Goal: Use online tool/utility: Utilize a website feature to perform a specific function

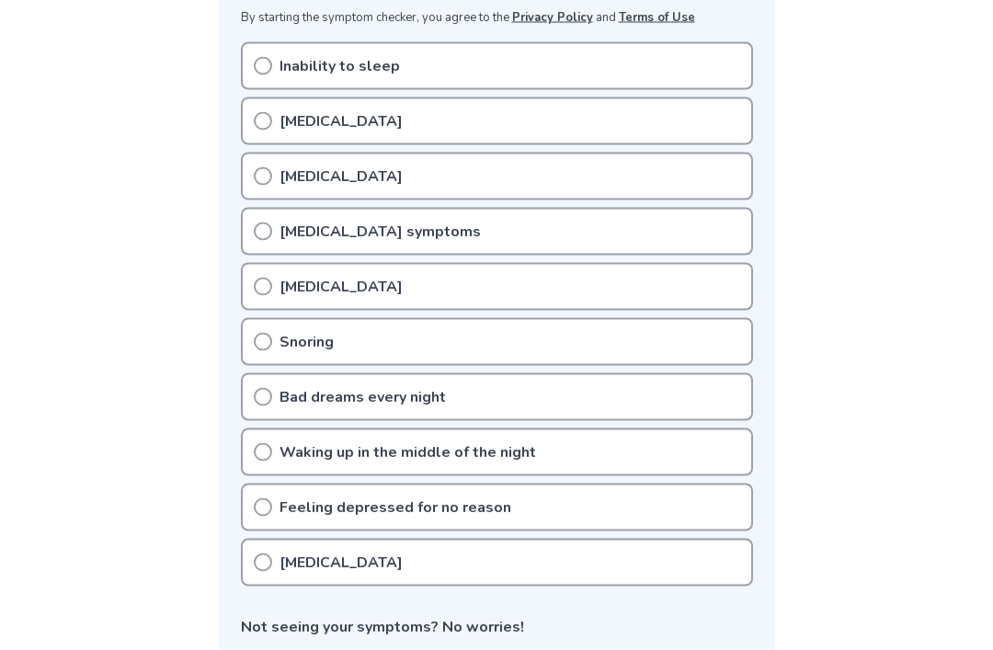
scroll to position [382, 0]
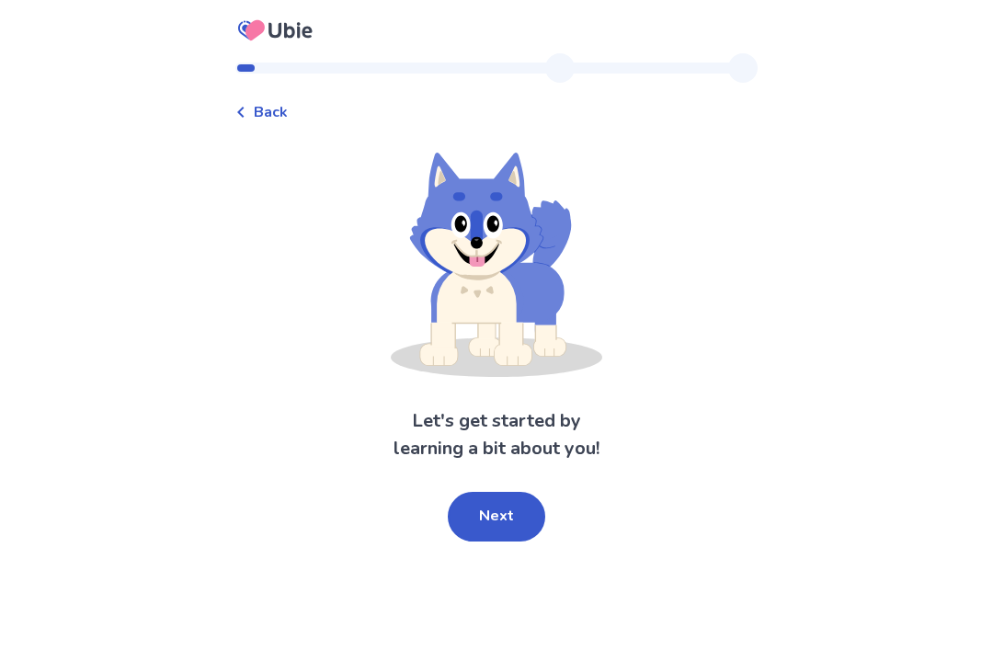
click at [465, 514] on button "Next" at bounding box center [497, 517] width 98 height 50
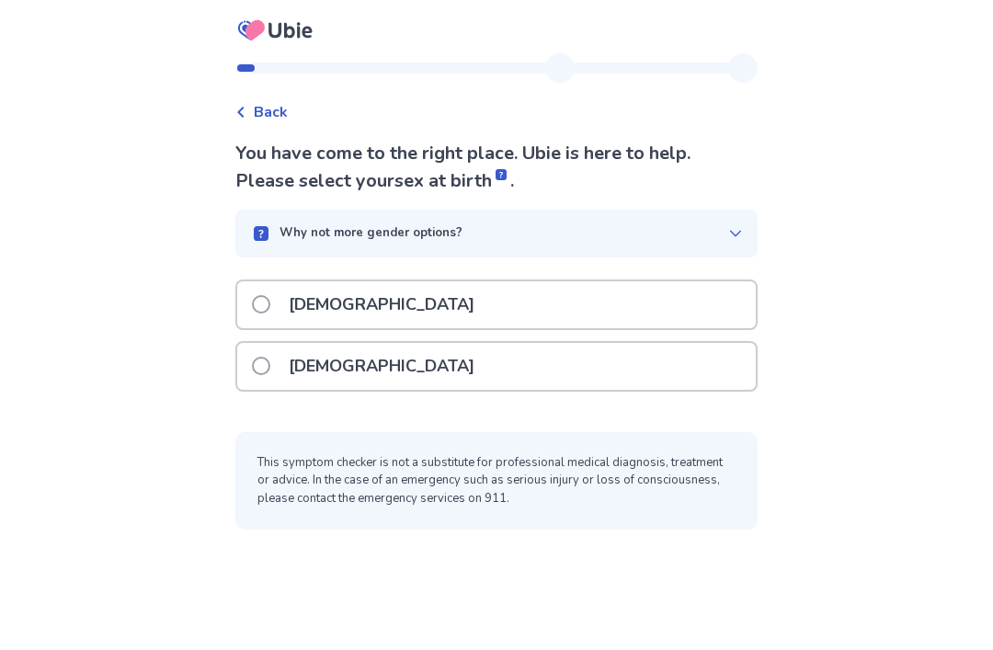
click at [599, 380] on div "[DEMOGRAPHIC_DATA]" at bounding box center [496, 366] width 519 height 47
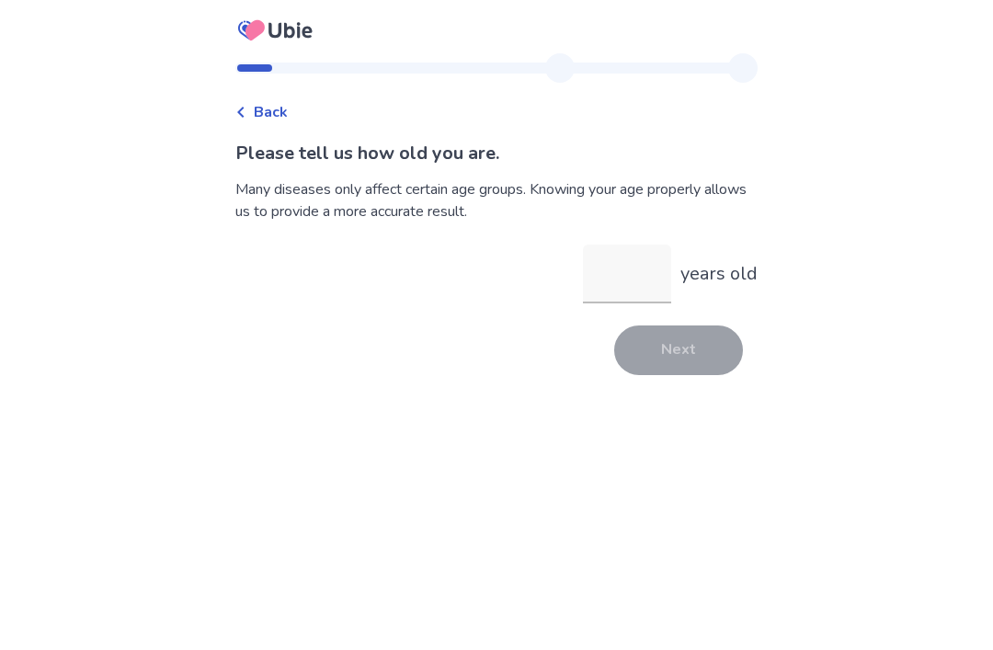
click at [624, 289] on input "years old" at bounding box center [627, 274] width 88 height 59
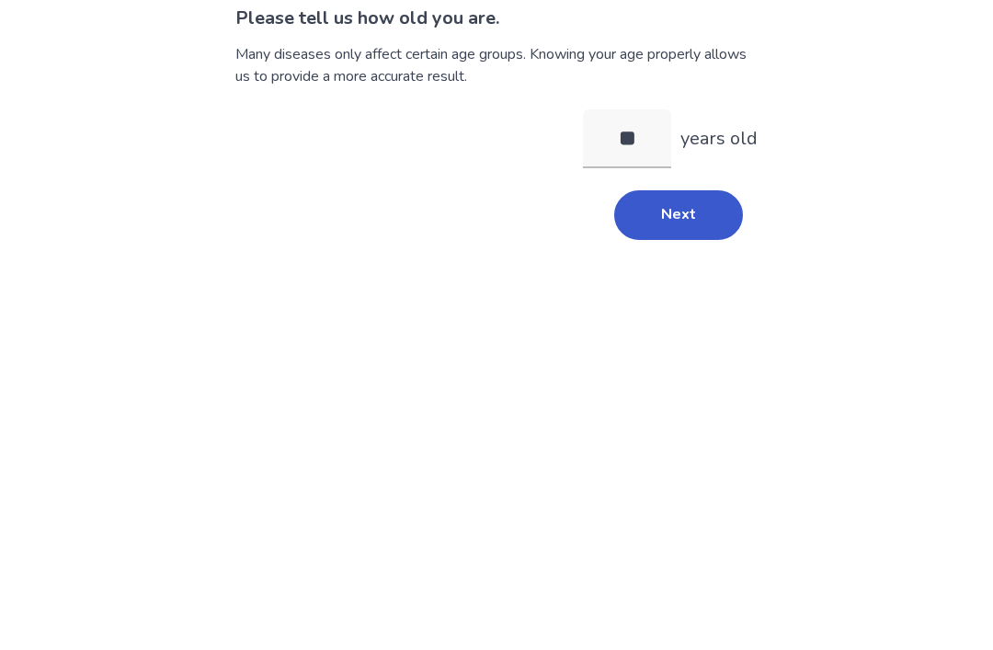
click at [694, 326] on button "Next" at bounding box center [678, 351] width 129 height 50
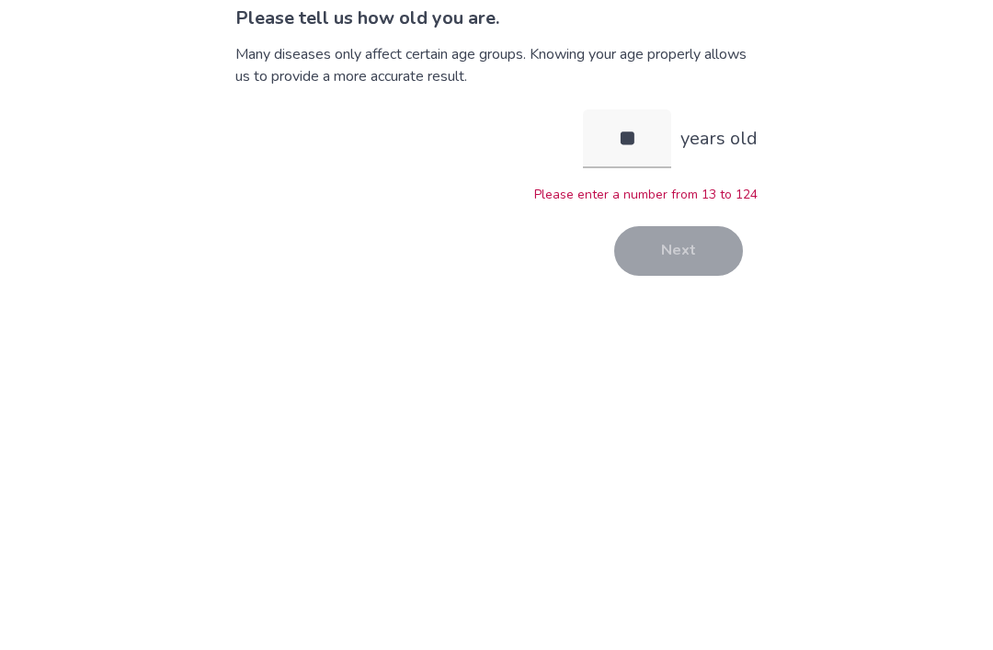
scroll to position [59, 0]
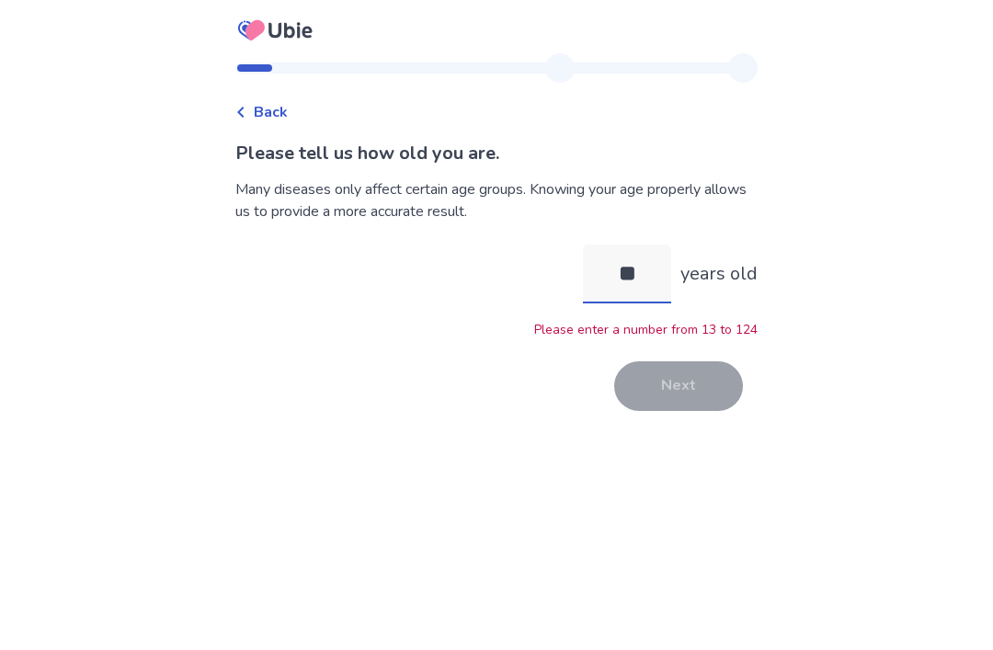
click at [611, 245] on input "**" at bounding box center [627, 274] width 88 height 59
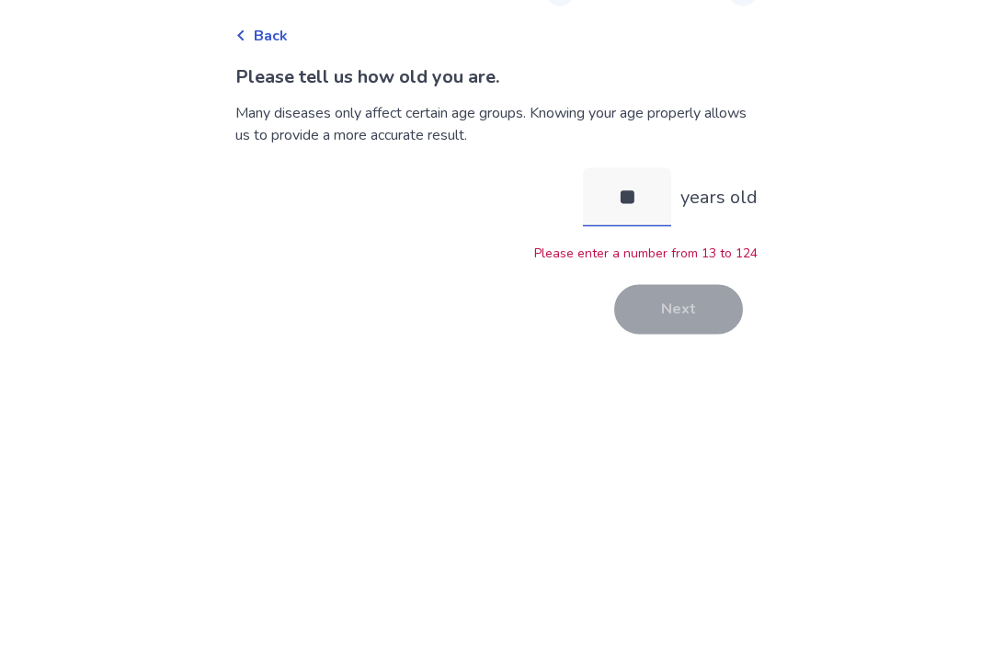
click at [641, 245] on input "**" at bounding box center [627, 274] width 88 height 59
type input "**"
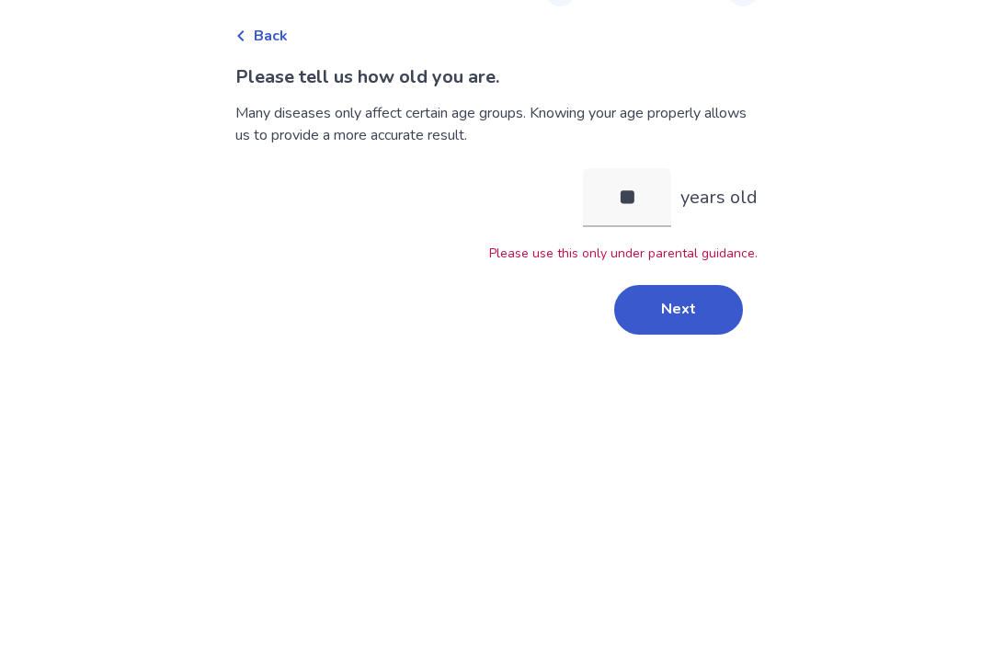
click at [696, 362] on button "Next" at bounding box center [678, 387] width 129 height 50
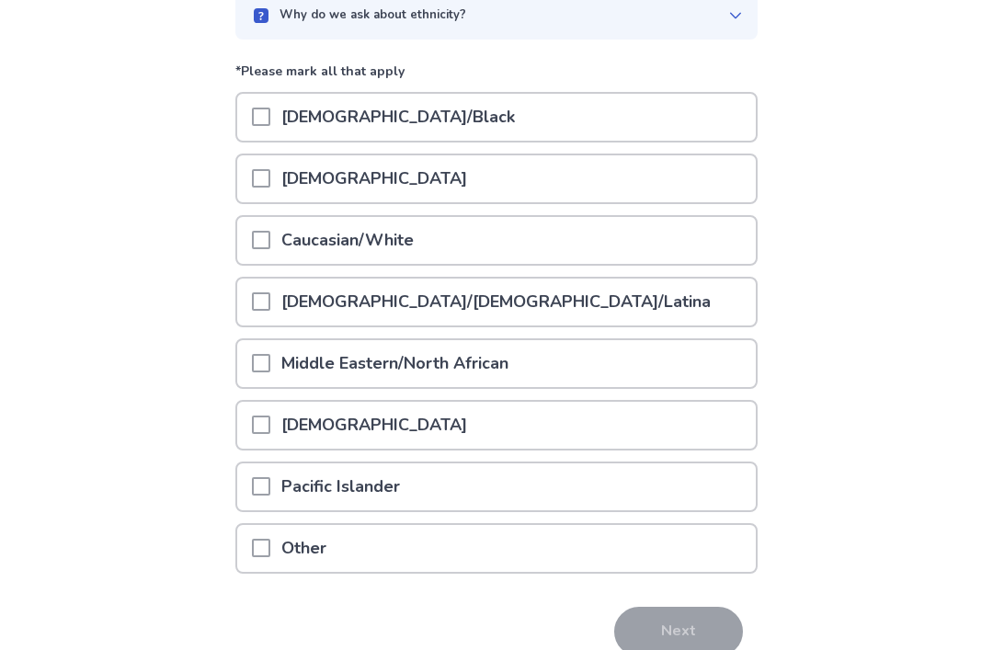
scroll to position [189, 0]
click at [644, 123] on div "[DEMOGRAPHIC_DATA]/Black" at bounding box center [496, 118] width 519 height 47
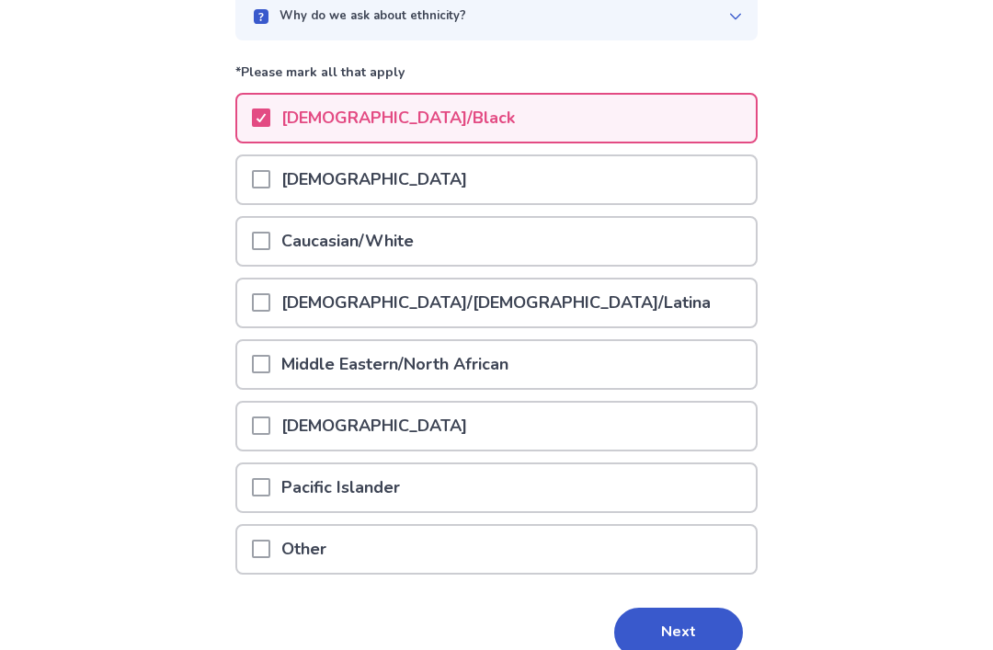
click at [682, 126] on div "[DEMOGRAPHIC_DATA]/Black" at bounding box center [496, 118] width 519 height 47
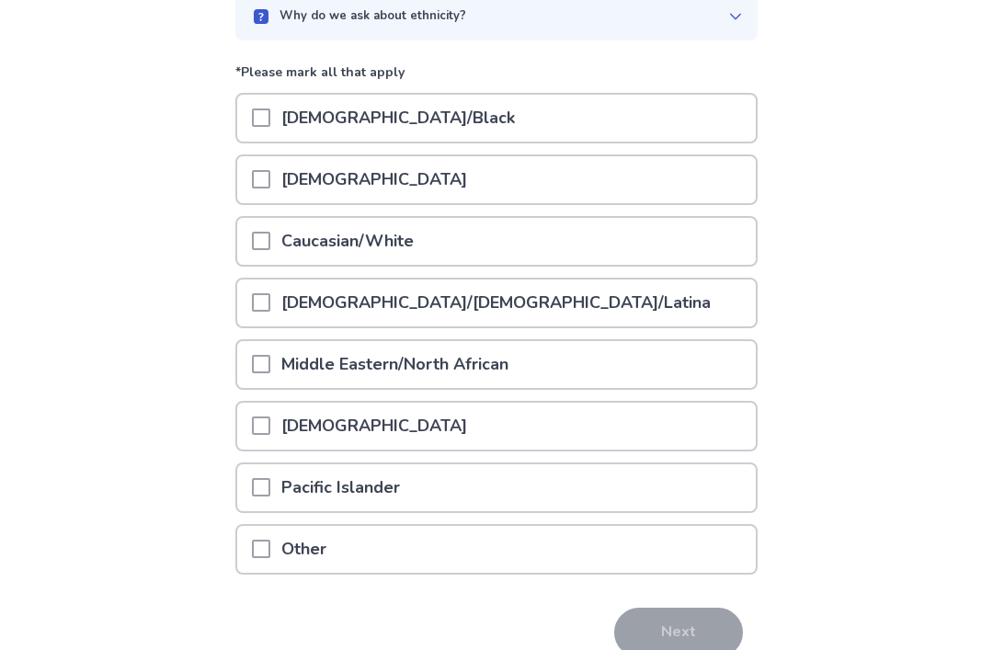
click at [692, 181] on div "[DEMOGRAPHIC_DATA]" at bounding box center [496, 179] width 519 height 47
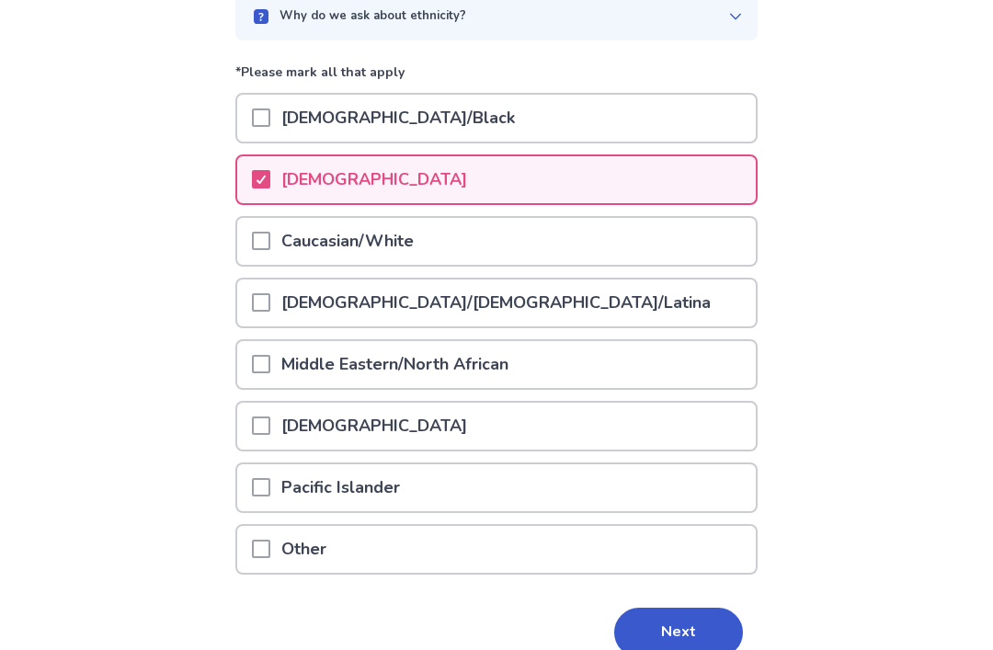
click at [671, 646] on button "Next" at bounding box center [678, 633] width 129 height 50
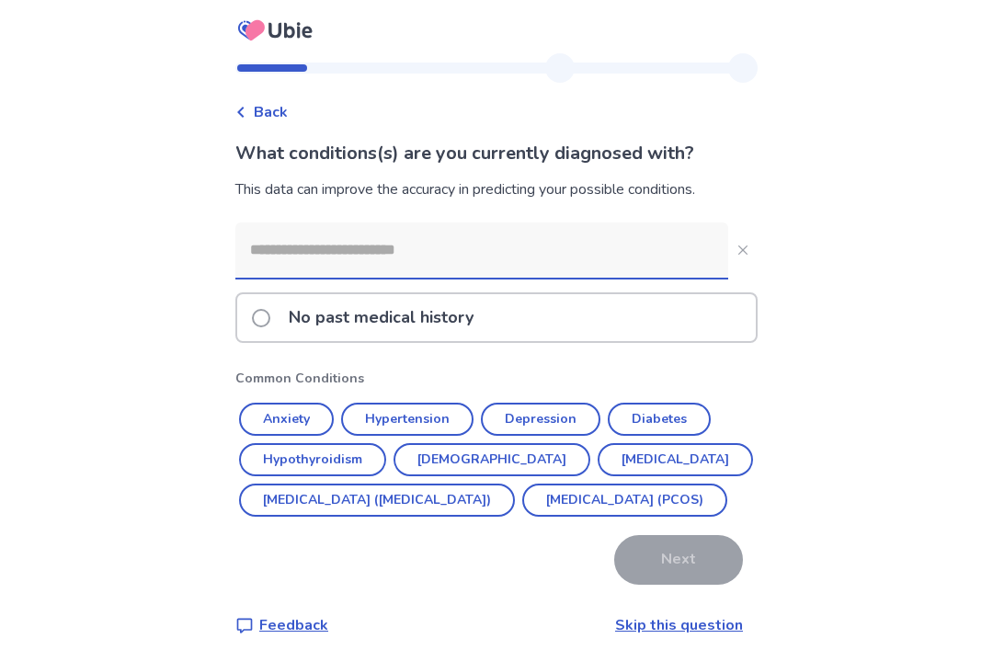
click at [670, 316] on div "No past medical history" at bounding box center [496, 317] width 519 height 47
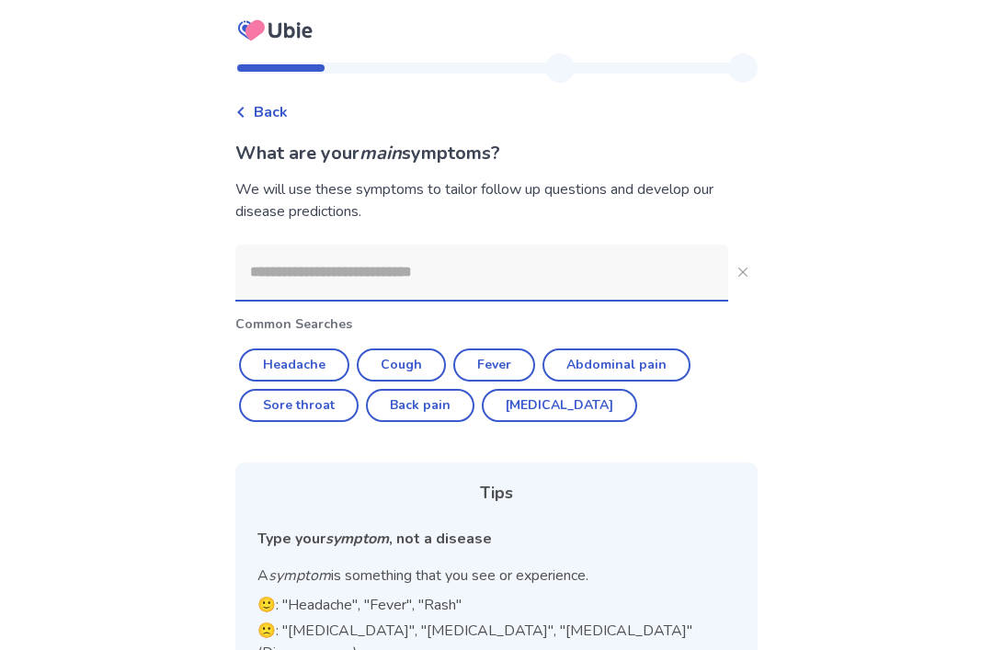
click at [613, 280] on input at bounding box center [481, 272] width 493 height 55
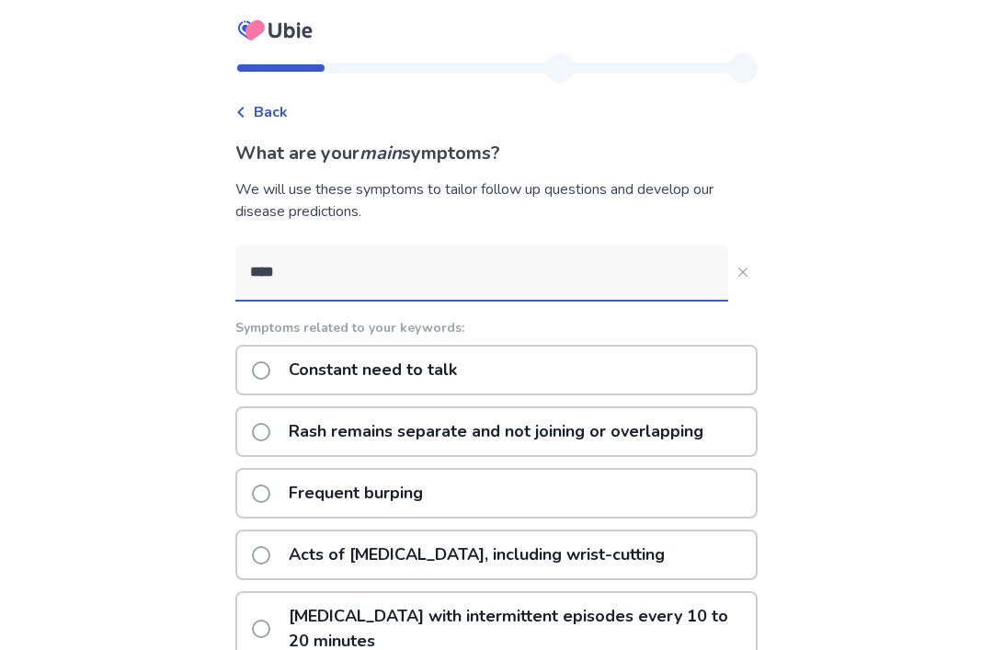
click at [645, 270] on input "****" at bounding box center [481, 272] width 493 height 55
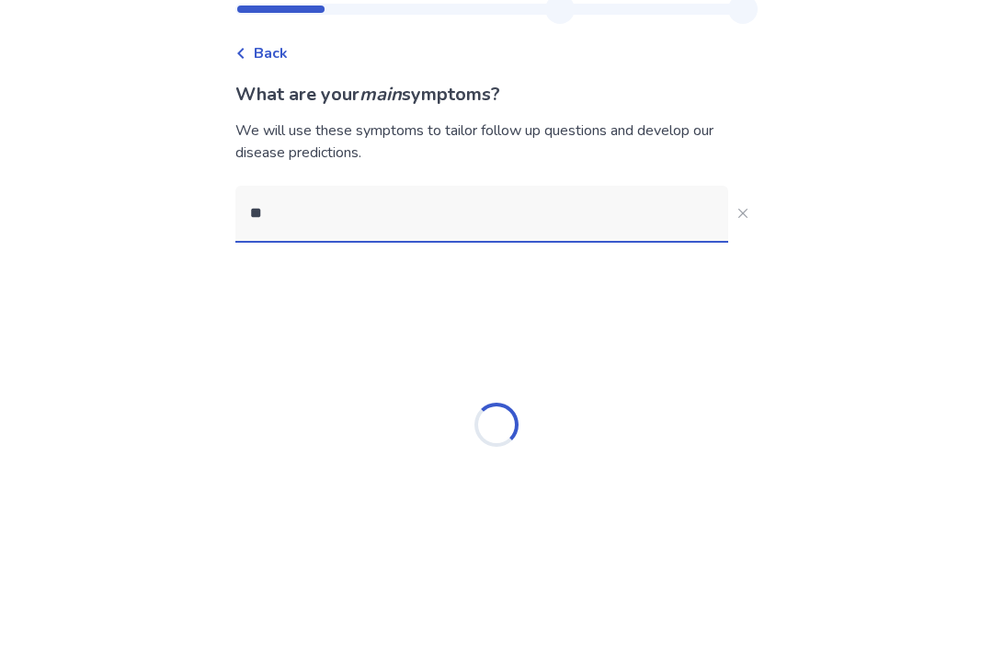
type input "*"
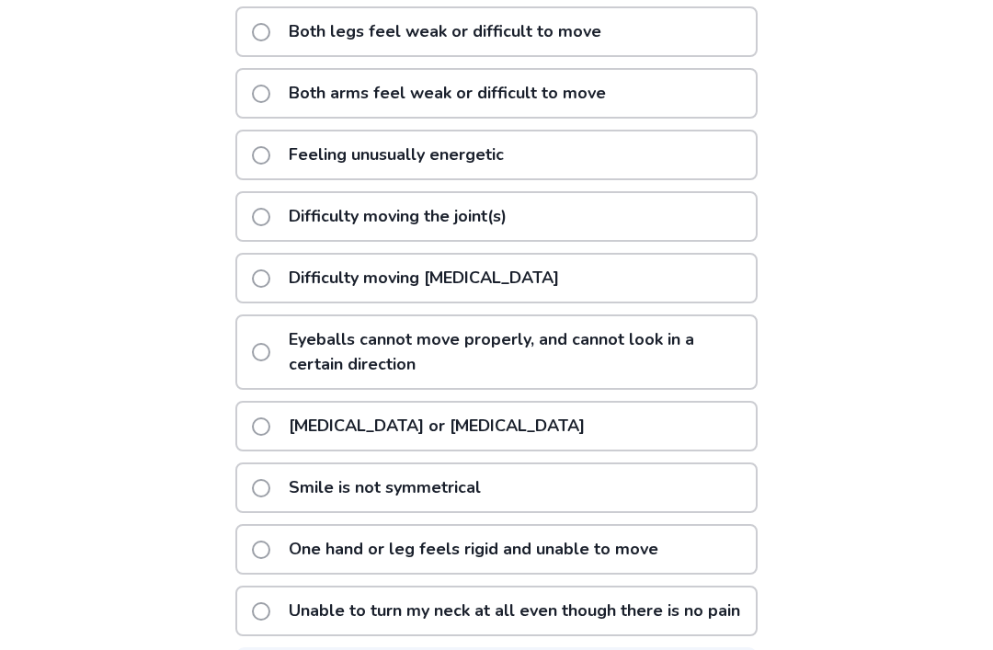
scroll to position [384, 0]
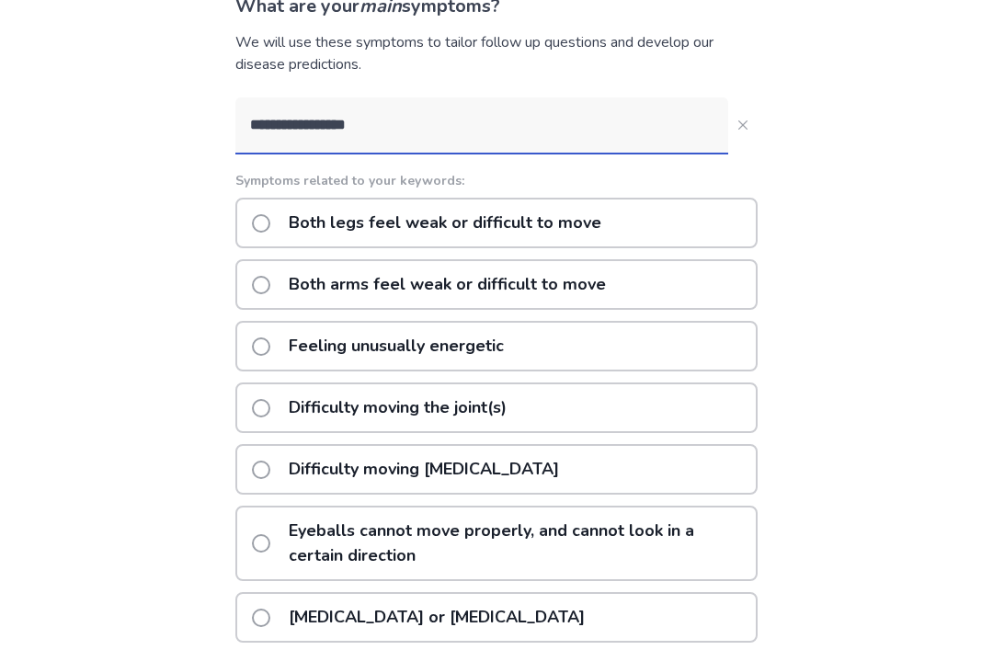
type input "**********"
click at [740, 111] on button "**********" at bounding box center [743, 125] width 29 height 29
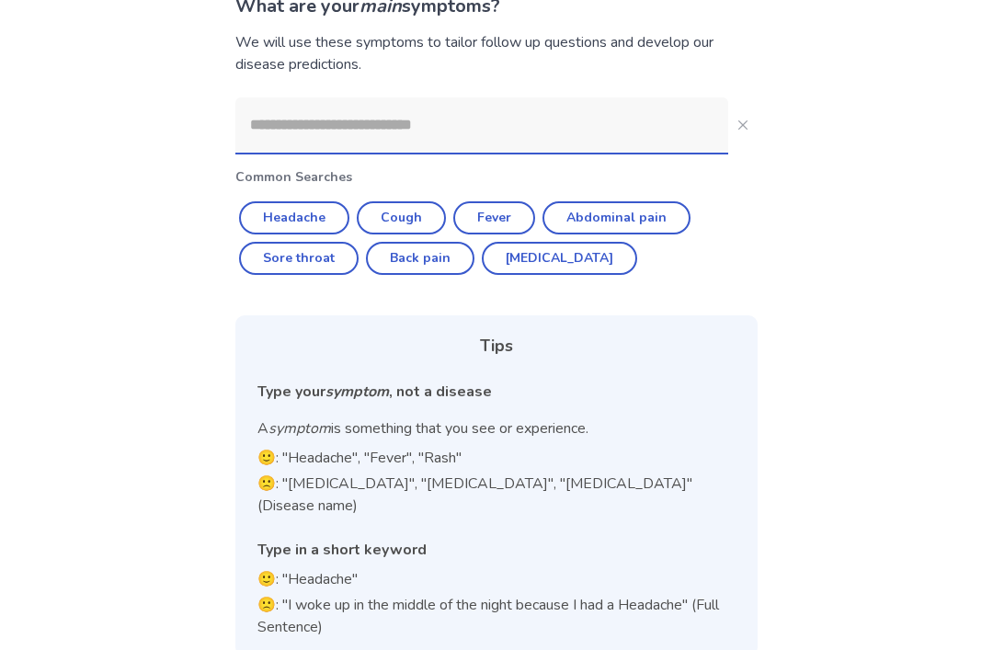
click at [649, 128] on input at bounding box center [481, 125] width 493 height 55
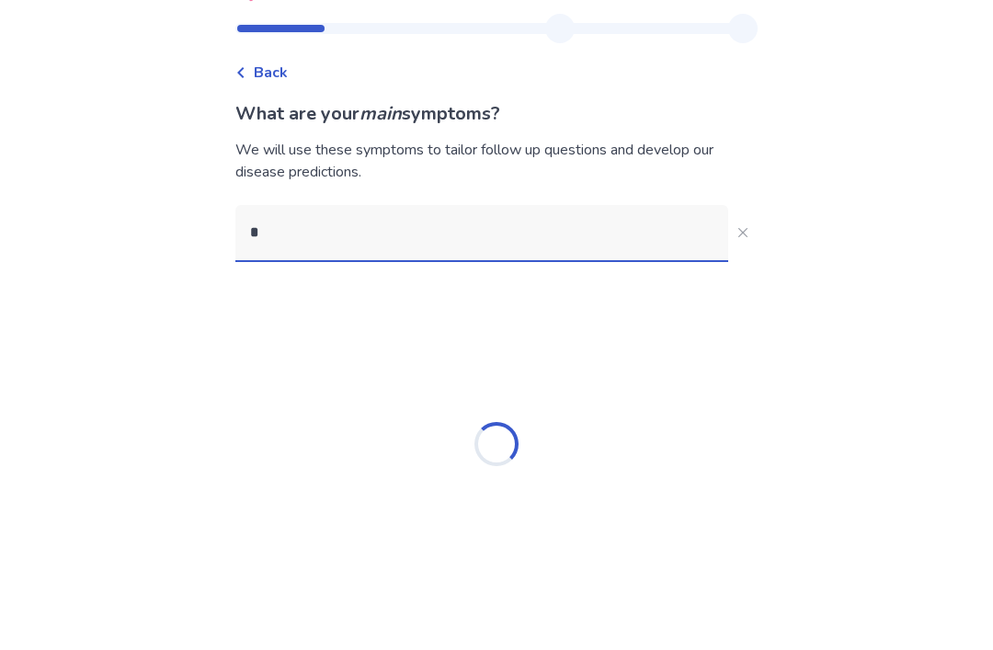
scroll to position [59, 0]
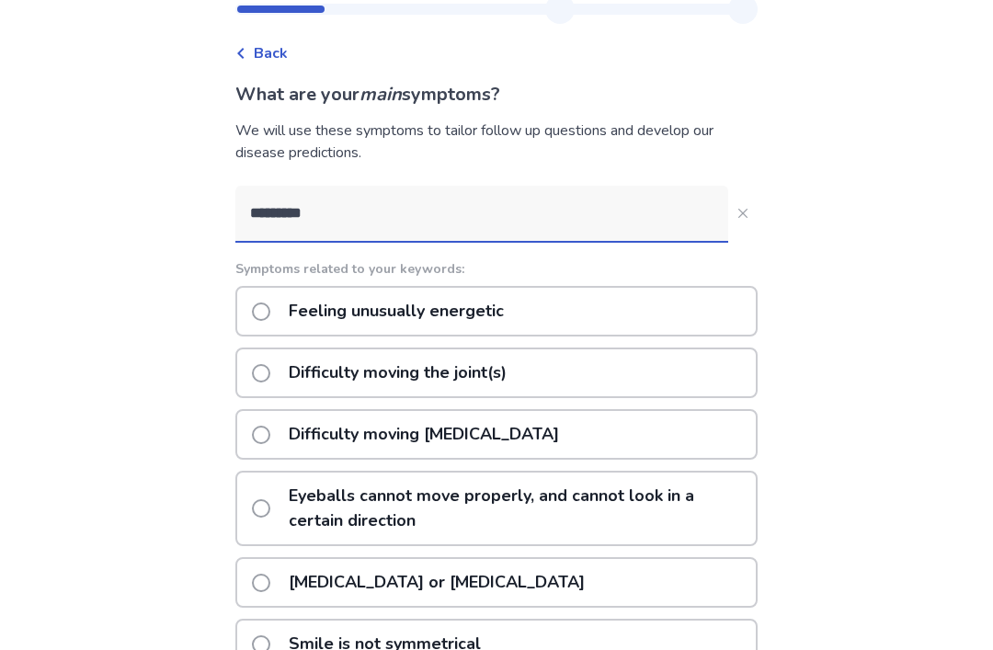
type input "*********"
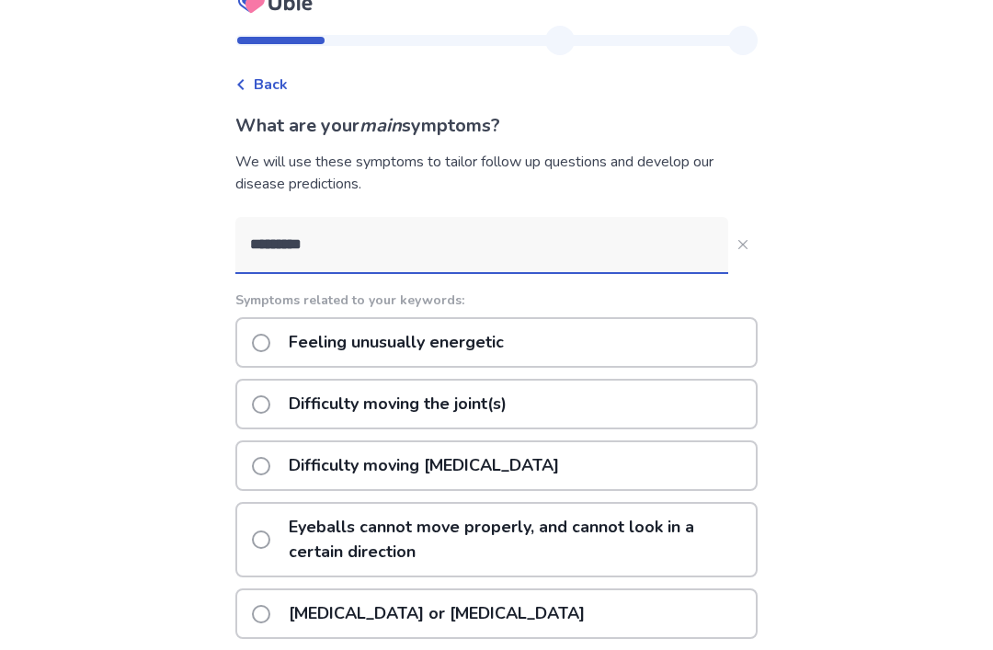
scroll to position [0, 0]
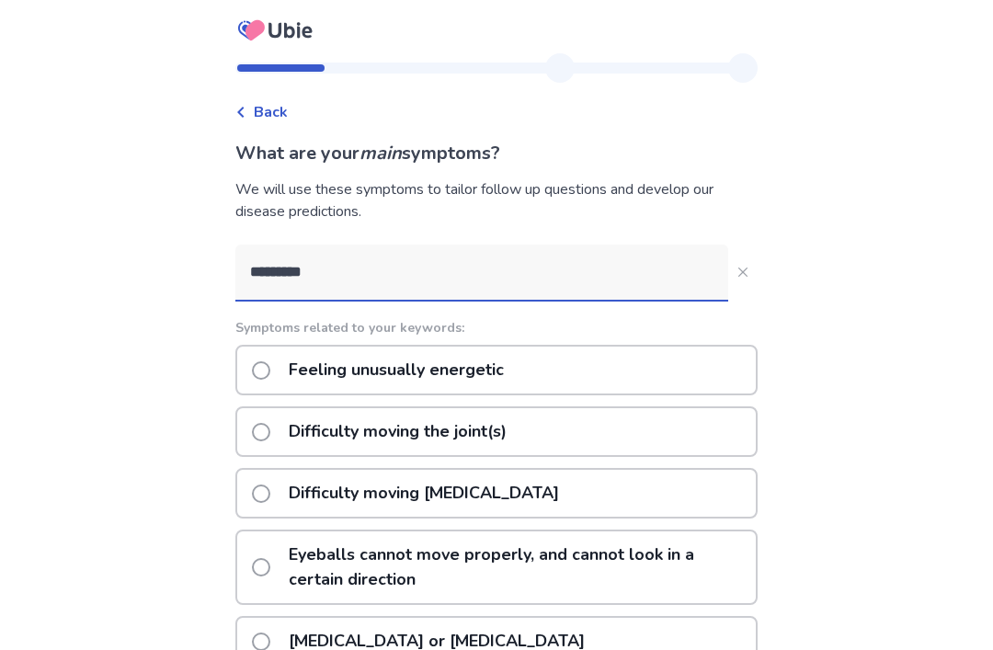
click at [729, 265] on button "*********" at bounding box center [743, 272] width 29 height 29
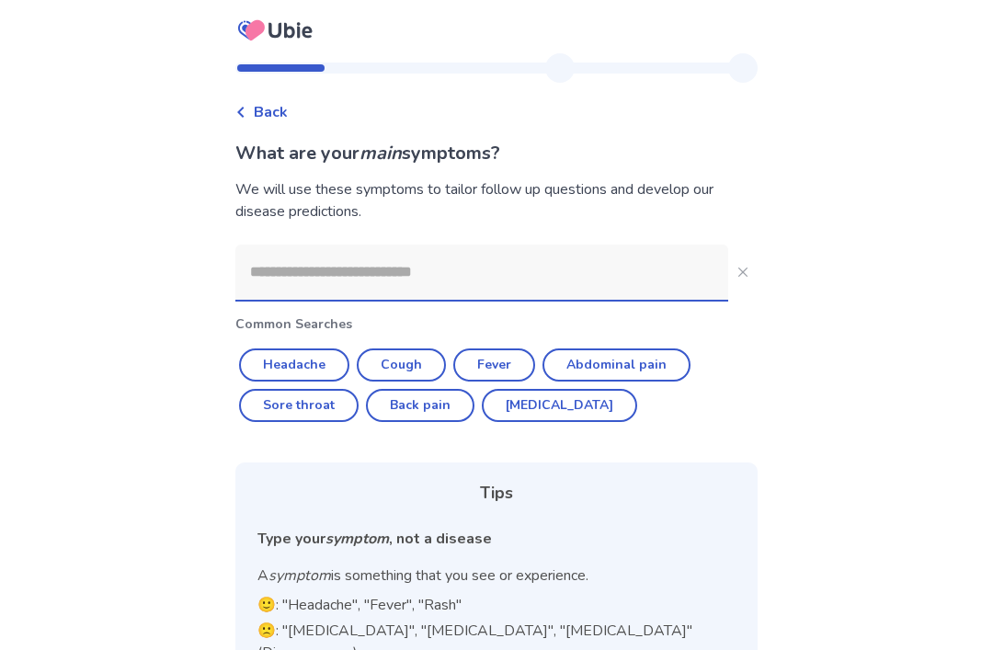
click at [646, 257] on input at bounding box center [481, 272] width 493 height 55
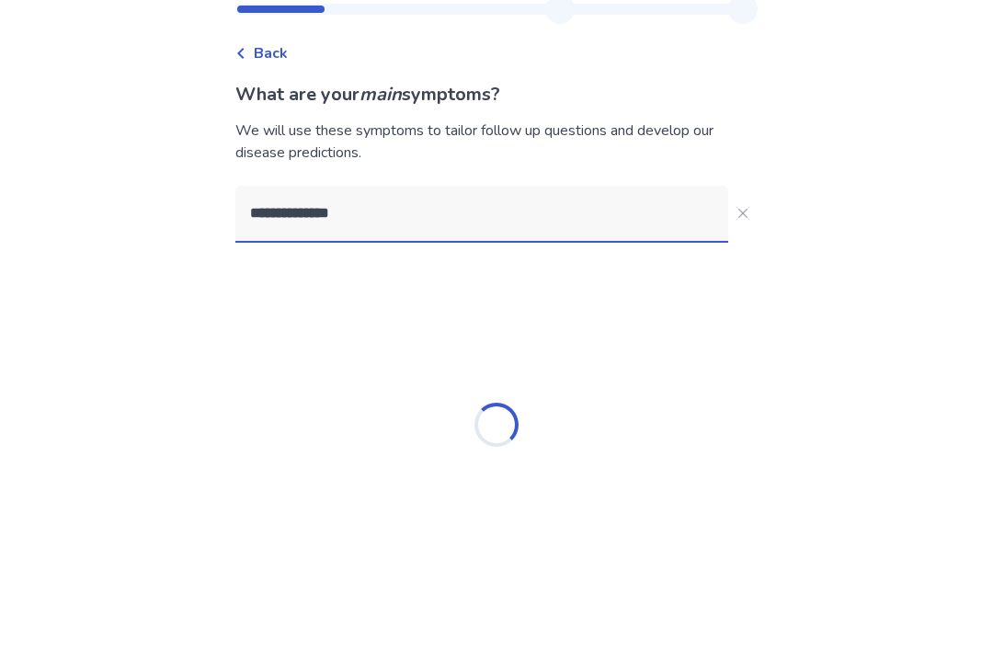
type input "**********"
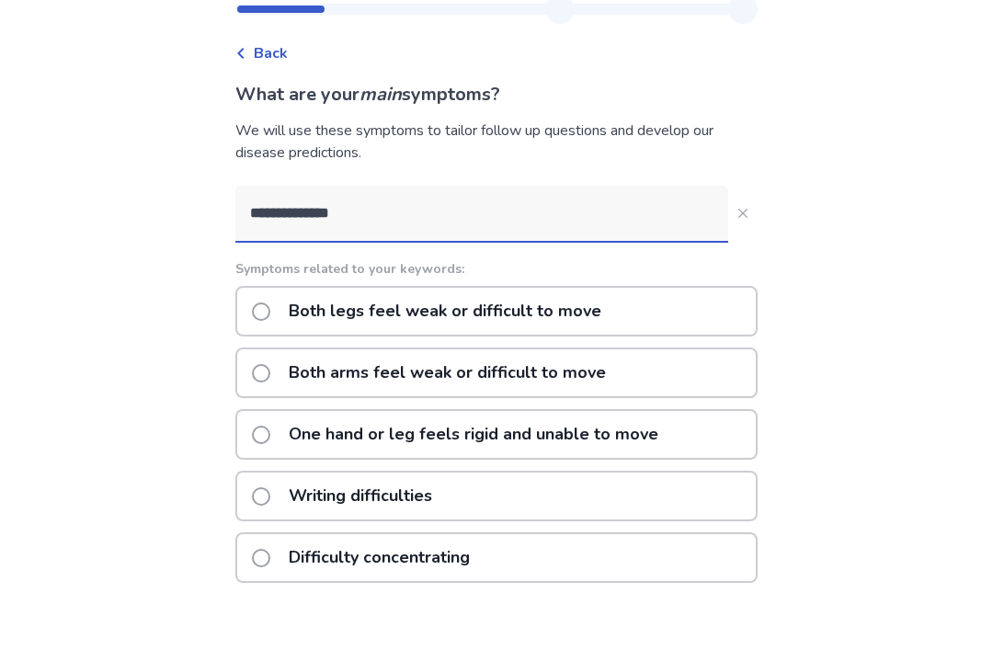
scroll to position [59, 0]
click at [639, 302] on div "Both legs feel weak or difficult to move" at bounding box center [496, 311] width 522 height 51
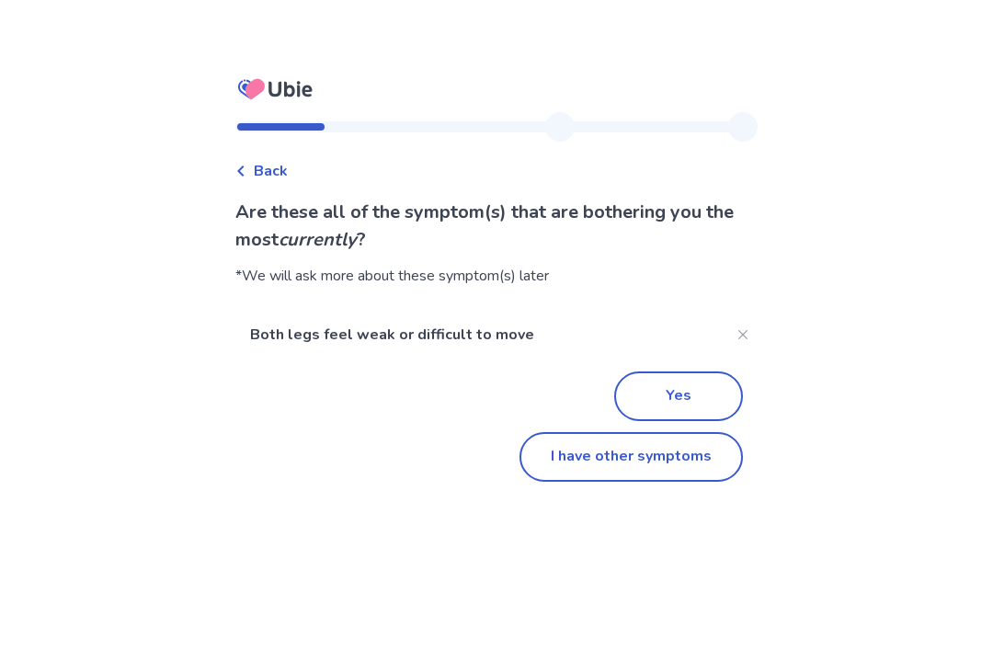
click at [678, 333] on button "Yes" at bounding box center [678, 338] width 129 height 50
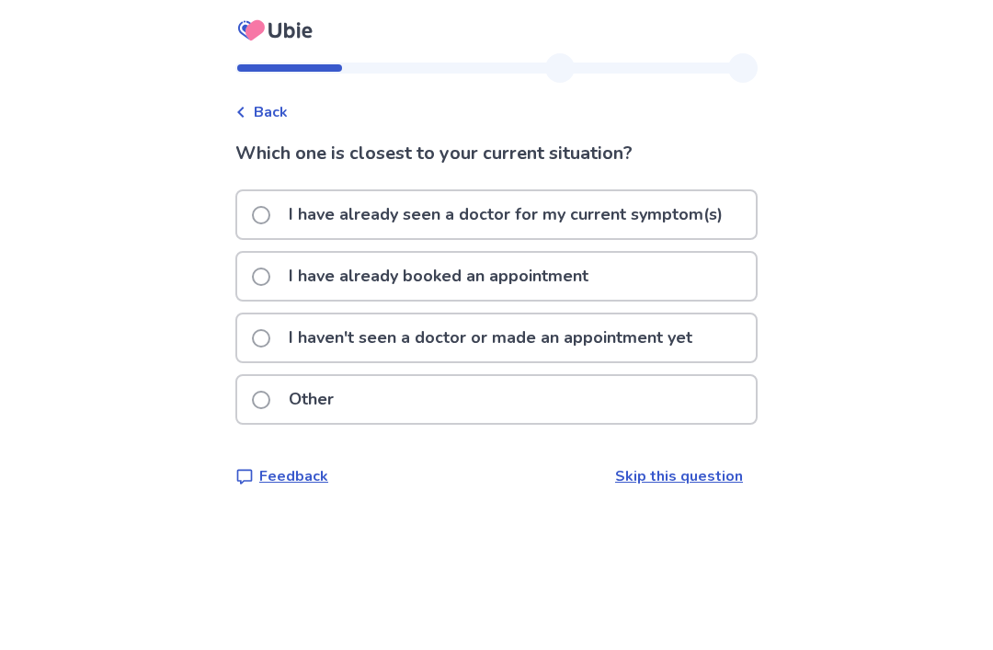
click at [698, 319] on p "I haven't seen a doctor or made an appointment yet" at bounding box center [491, 338] width 426 height 47
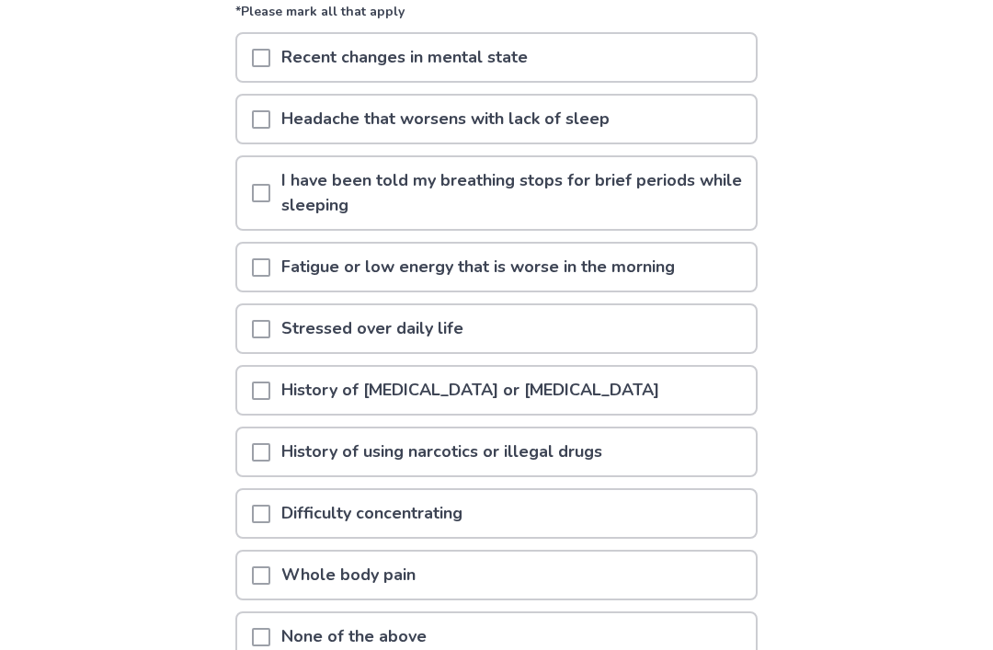
scroll to position [215, 0]
click at [650, 648] on div "None of the above" at bounding box center [496, 637] width 519 height 47
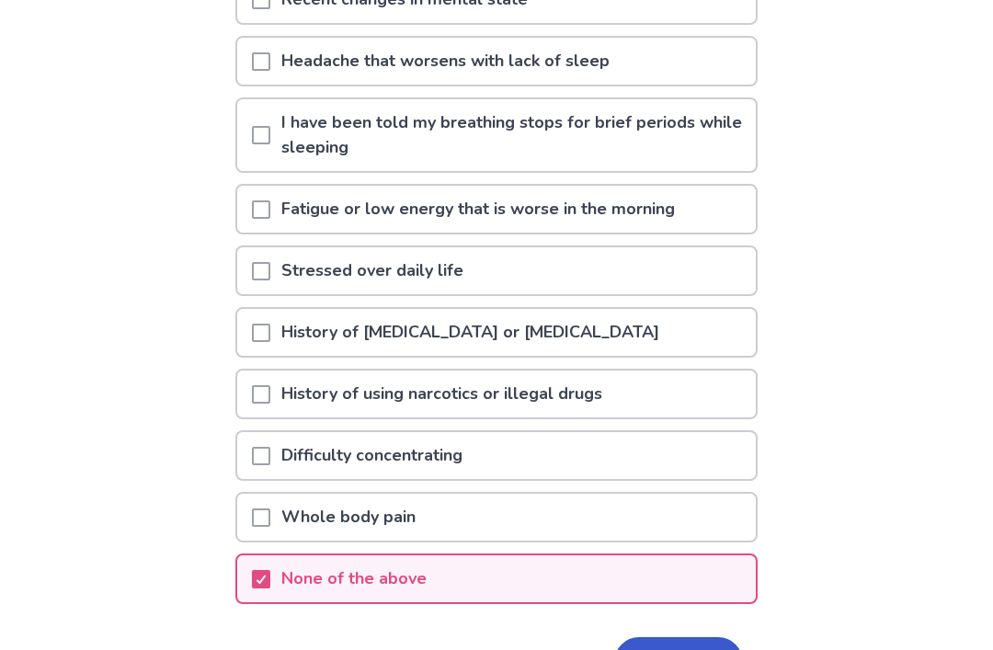
scroll to position [276, 0]
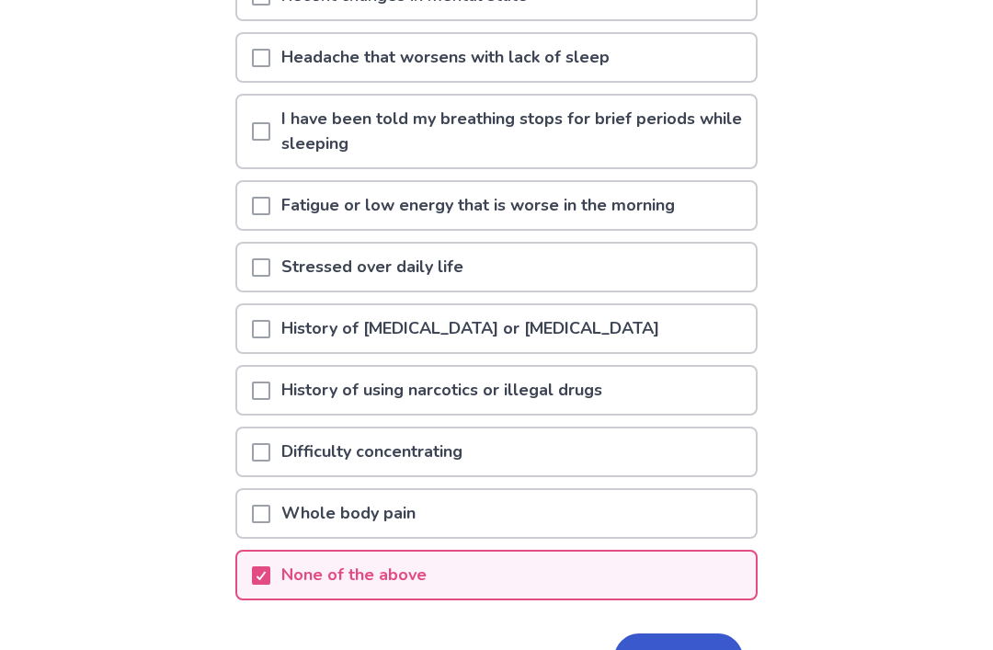
click at [679, 649] on button "Next" at bounding box center [678, 660] width 129 height 50
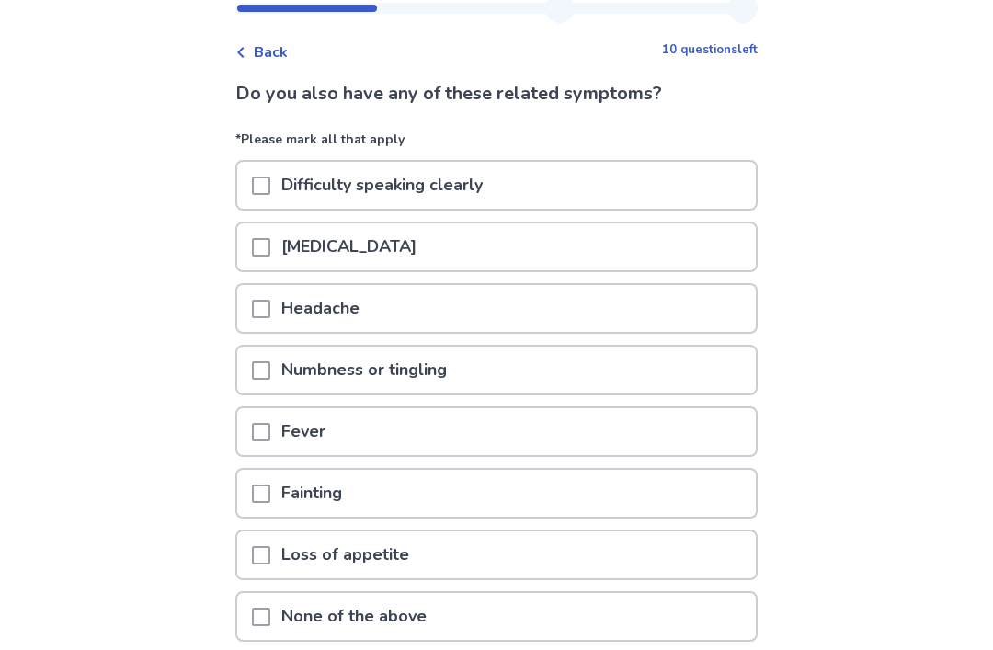
scroll to position [60, 0]
click at [706, 629] on div "None of the above" at bounding box center [496, 615] width 519 height 47
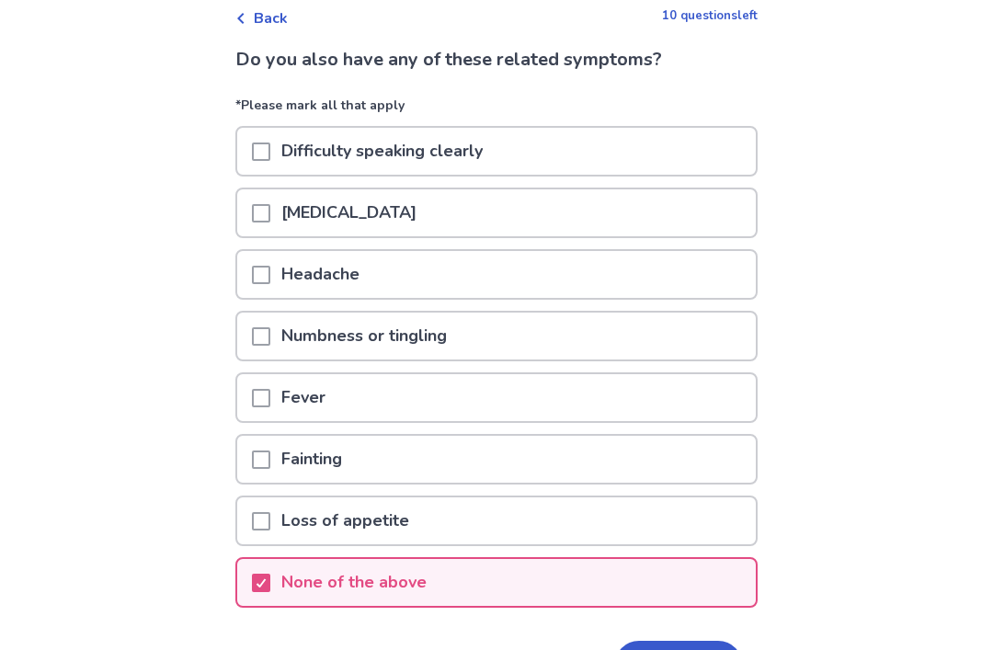
scroll to position [100, 0]
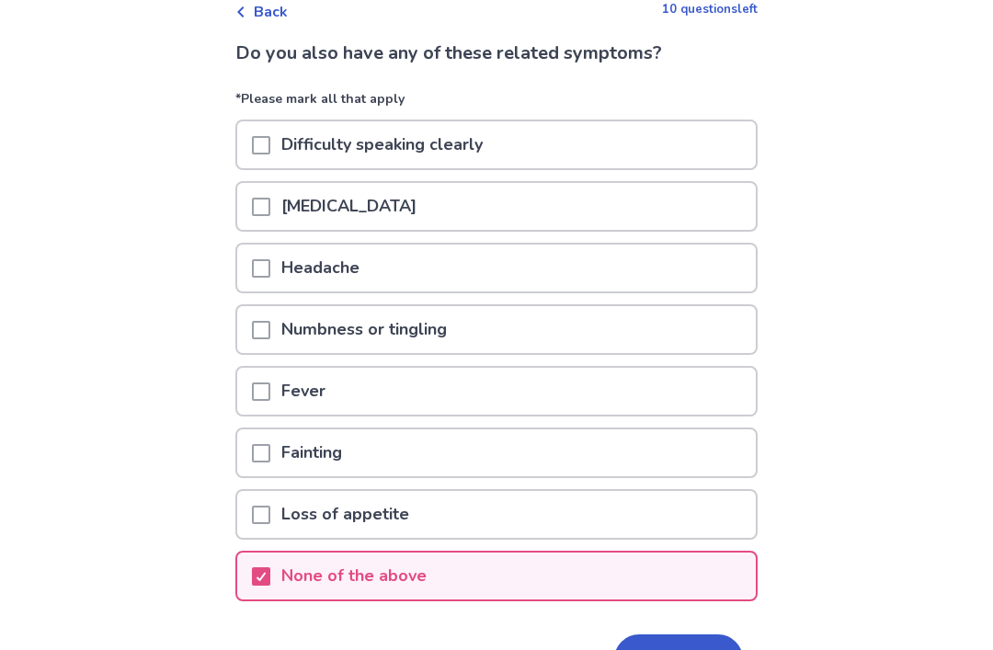
click at [683, 649] on button "Next" at bounding box center [678, 660] width 129 height 50
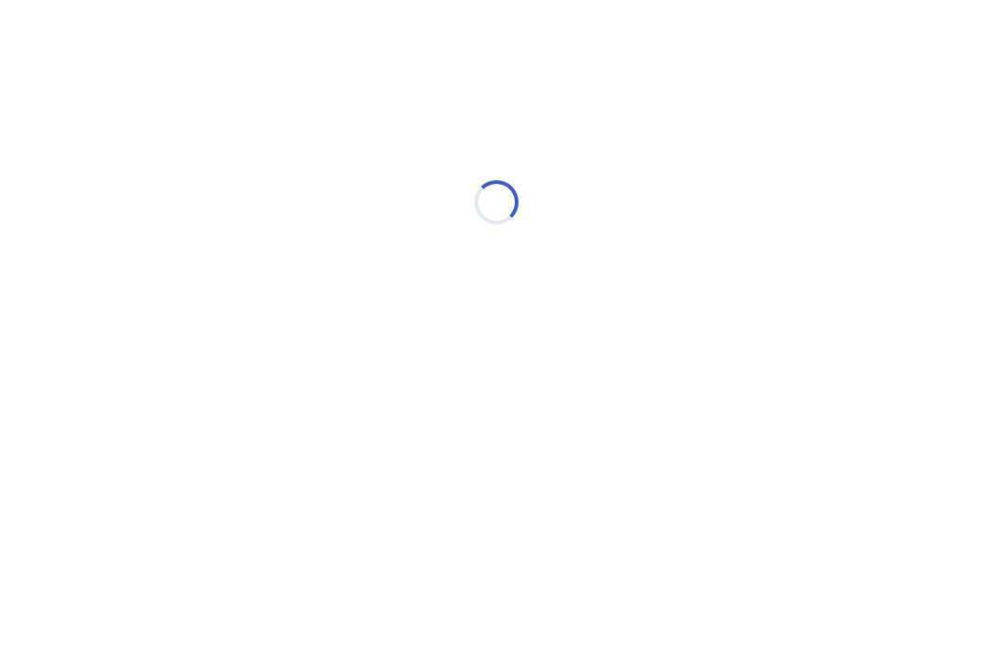
select select "*"
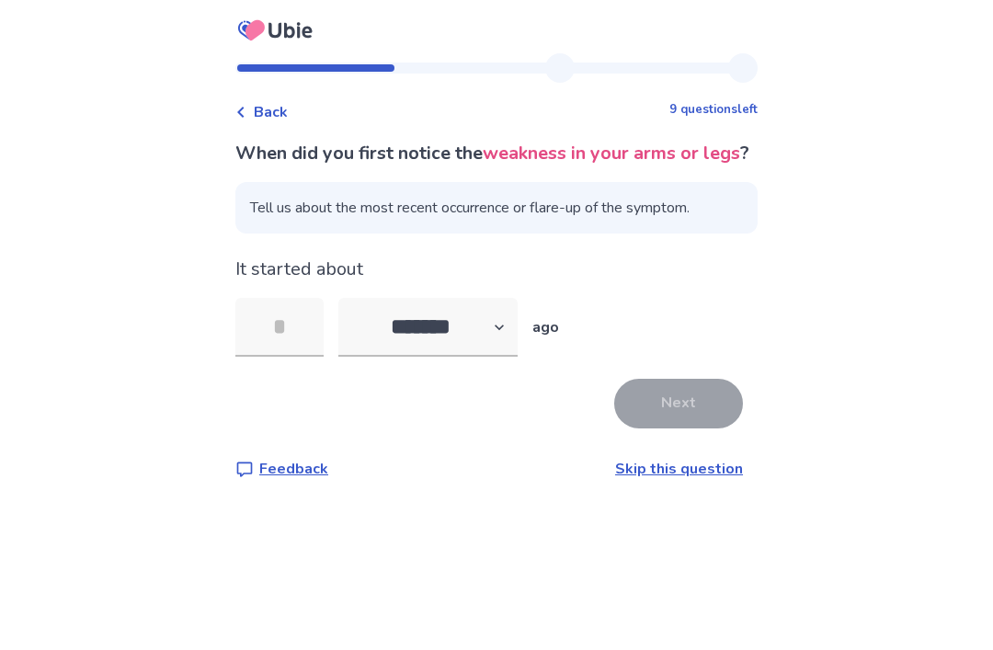
click at [276, 344] on input "tel" at bounding box center [279, 327] width 88 height 59
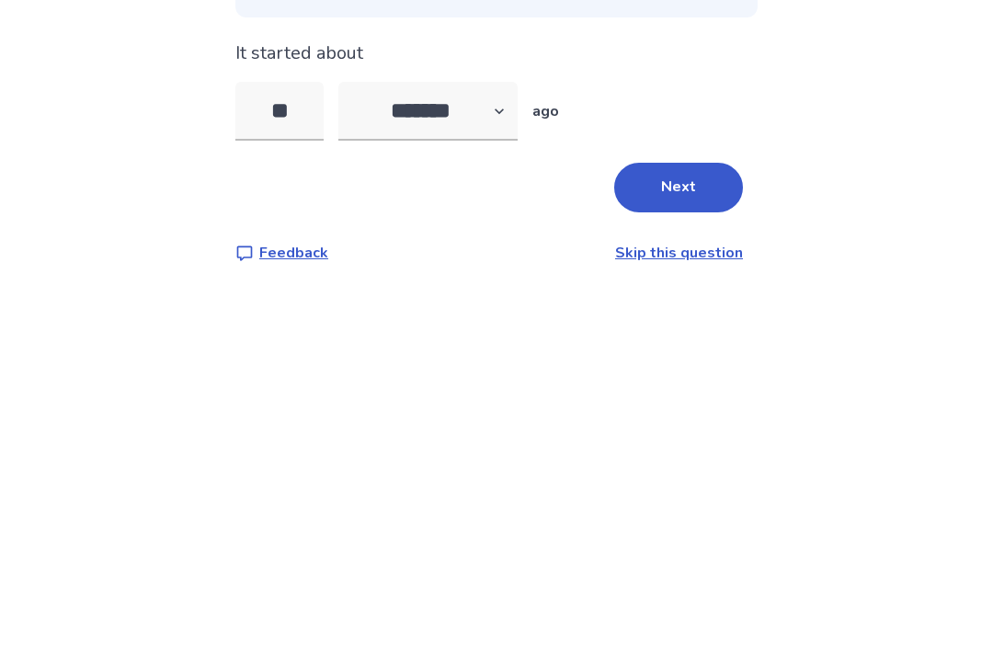
type input "*"
type input "**"
click at [441, 298] on select "******* ****** ******* ******** *******" at bounding box center [428, 327] width 179 height 59
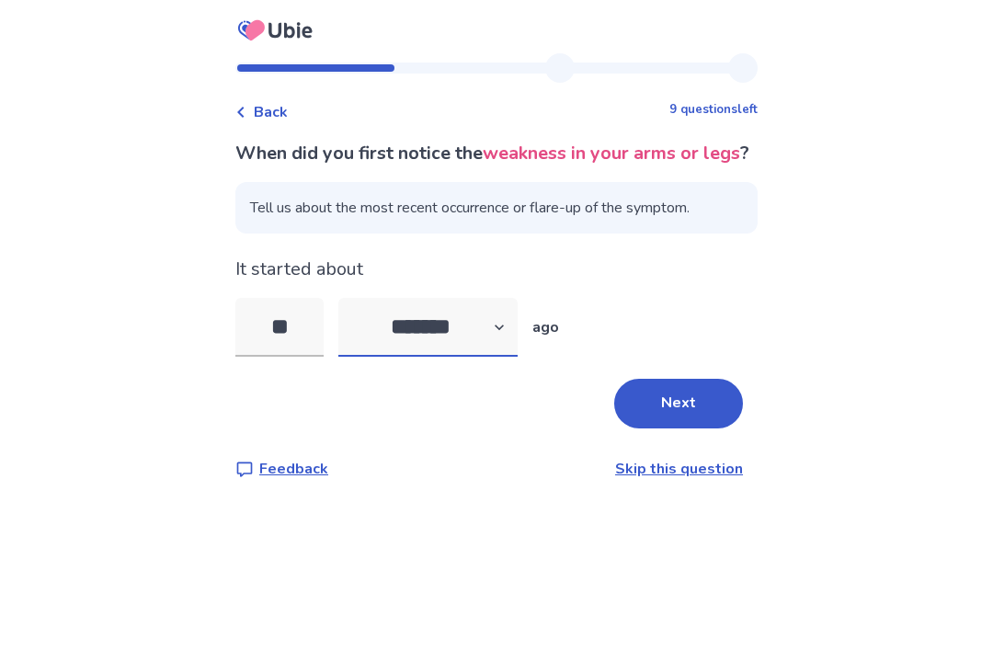
select select "*"
click at [305, 298] on input "**" at bounding box center [279, 327] width 88 height 59
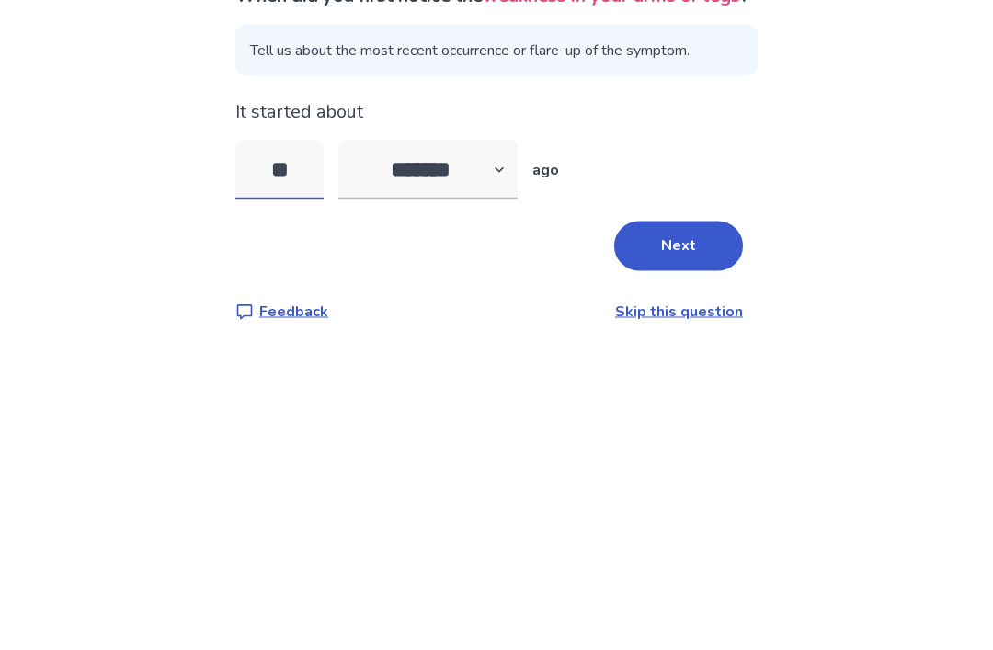
click at [322, 298] on input "**" at bounding box center [279, 327] width 88 height 59
type input "*"
click at [694, 379] on button "Next" at bounding box center [678, 404] width 129 height 50
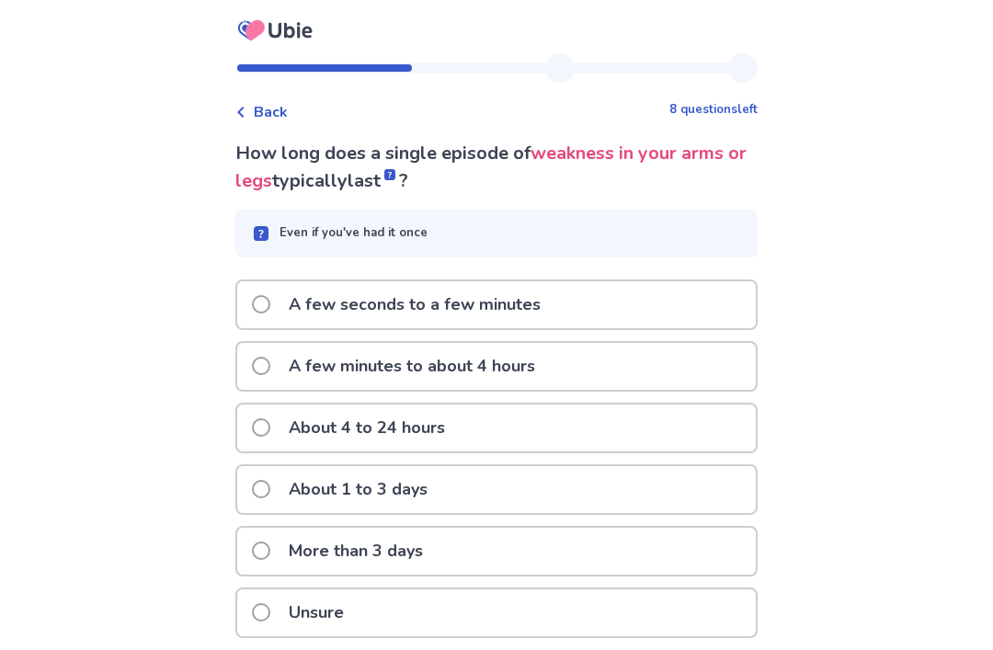
click at [680, 304] on div "A few seconds to a few minutes" at bounding box center [496, 304] width 519 height 47
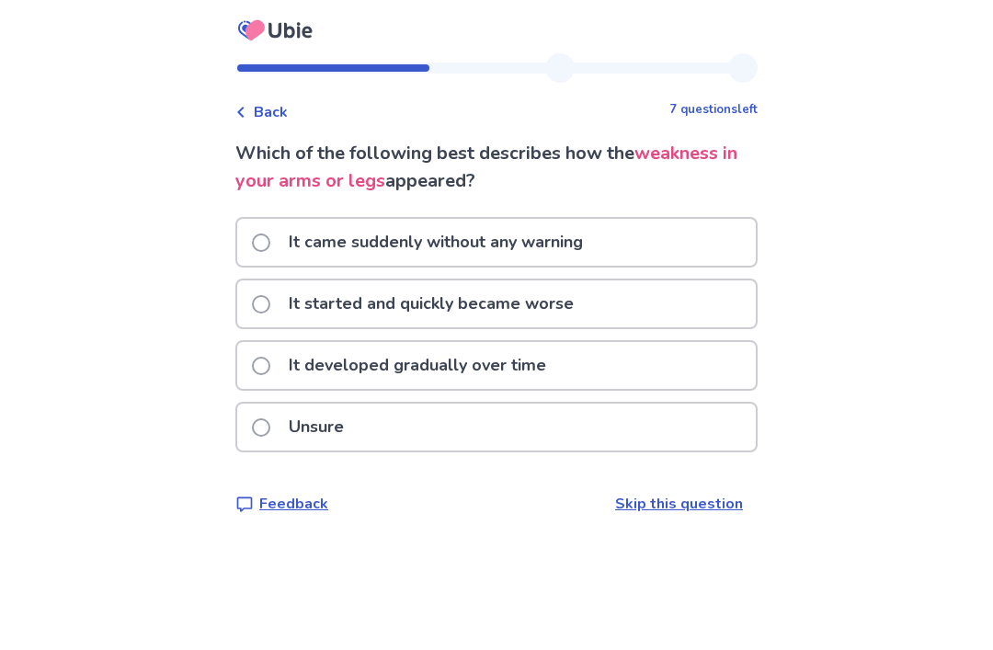
click at [671, 230] on div "It came suddenly without any warning" at bounding box center [496, 242] width 519 height 47
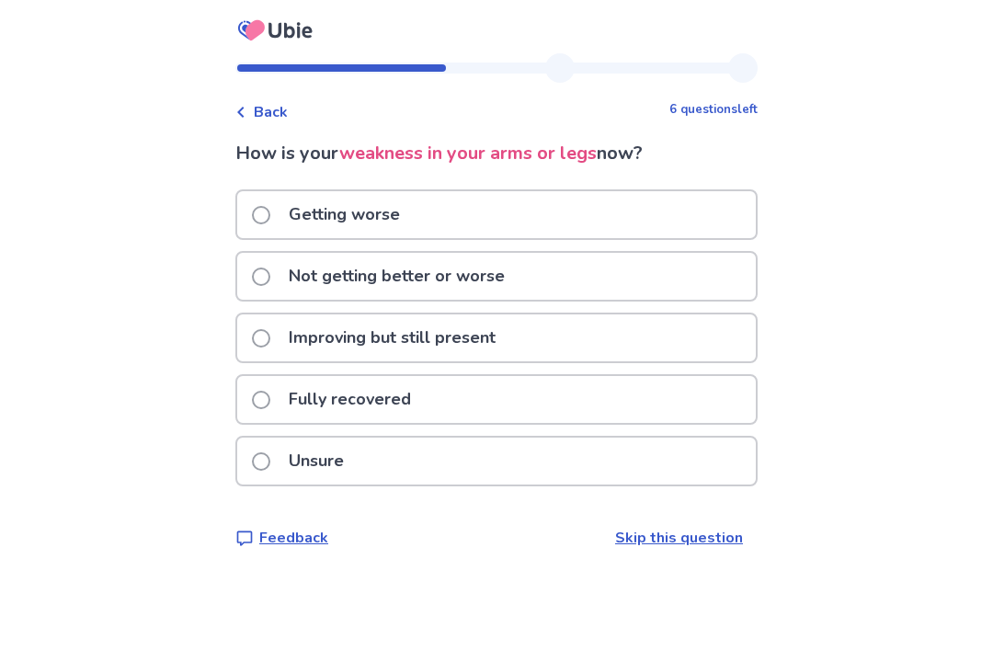
click at [327, 468] on p "Unsure" at bounding box center [316, 461] width 77 height 47
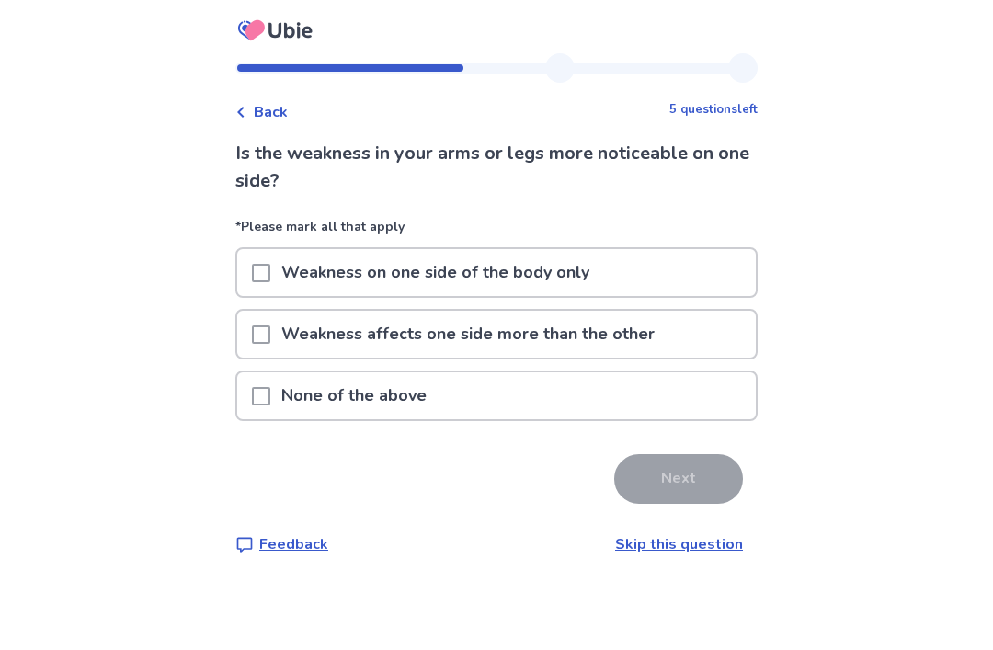
click at [577, 407] on div "None of the above" at bounding box center [496, 396] width 519 height 47
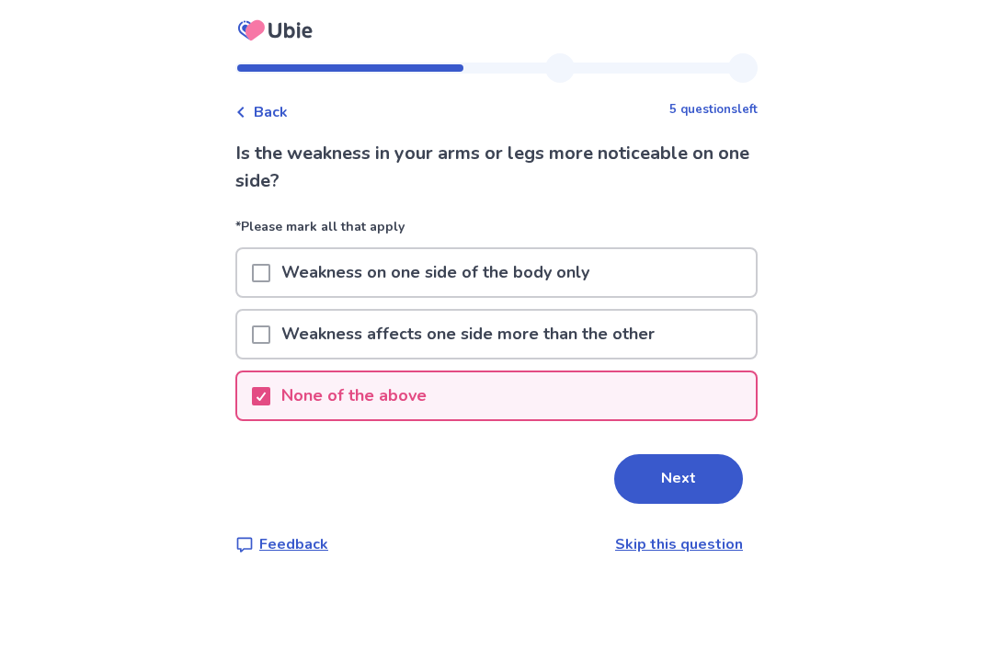
click at [648, 476] on button "Next" at bounding box center [678, 479] width 129 height 50
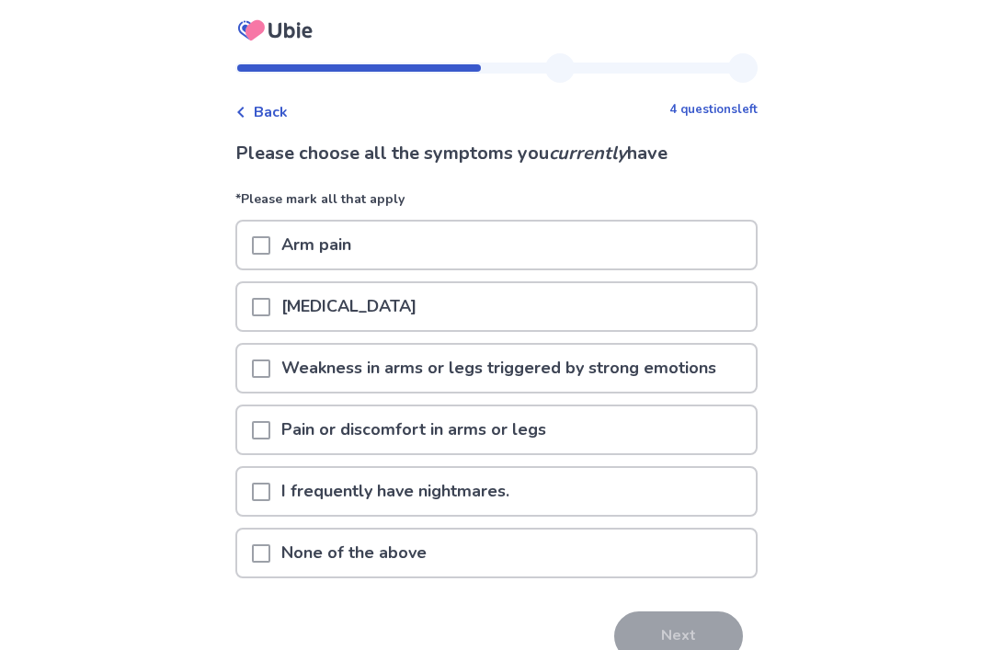
click at [684, 543] on div "None of the above" at bounding box center [496, 553] width 519 height 47
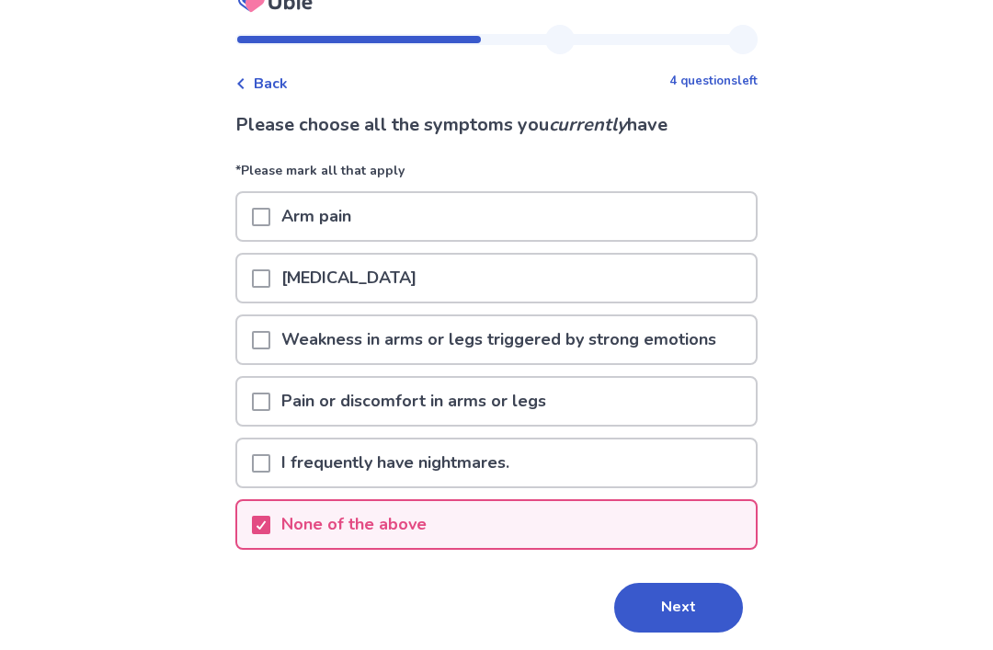
click at [671, 614] on button "Next" at bounding box center [678, 608] width 129 height 50
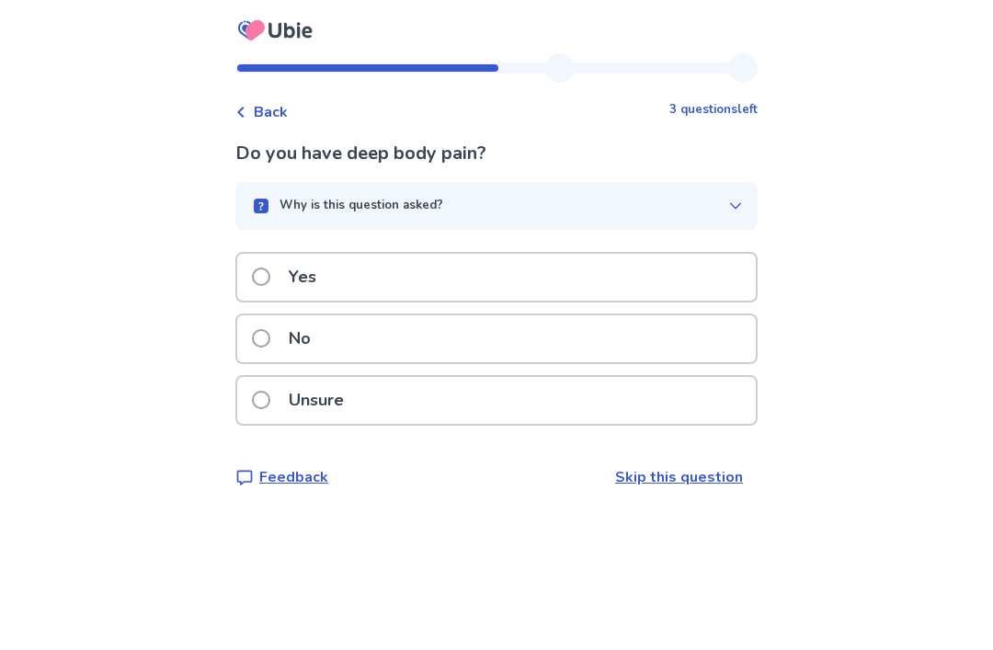
click at [683, 327] on div "No" at bounding box center [496, 339] width 519 height 47
click at [676, 335] on div "No" at bounding box center [496, 339] width 519 height 47
click at [553, 336] on div "No" at bounding box center [496, 339] width 519 height 47
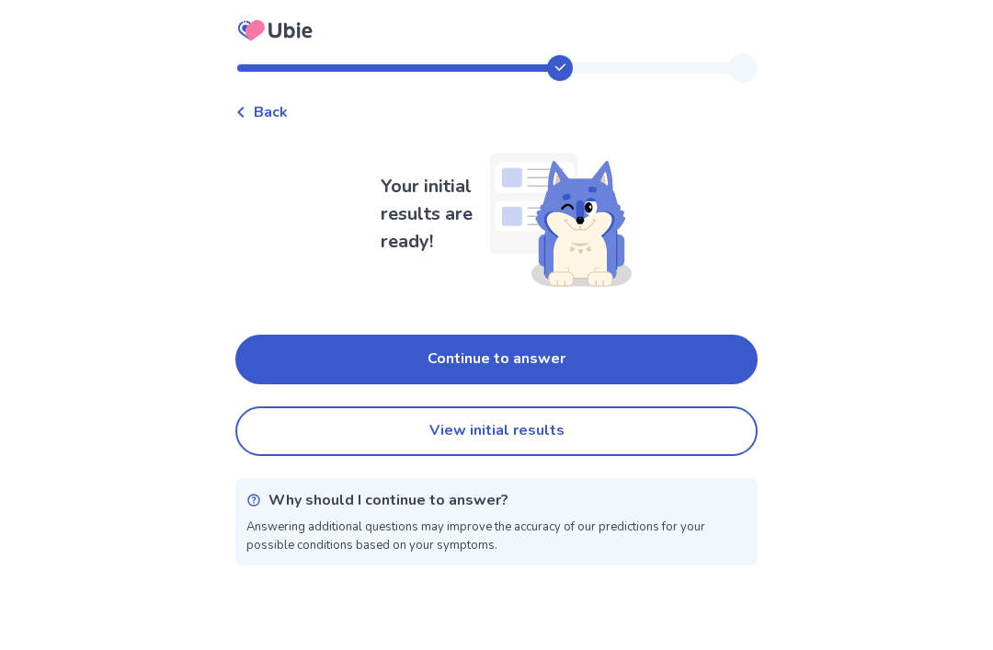
click at [591, 419] on button "View initial results" at bounding box center [496, 432] width 522 height 50
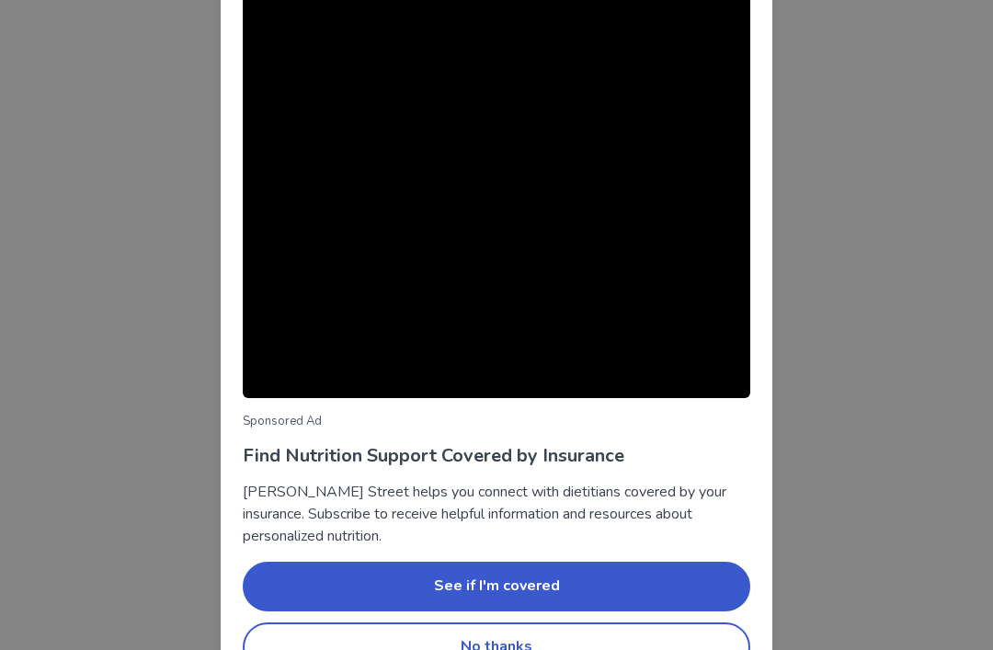
scroll to position [114, 0]
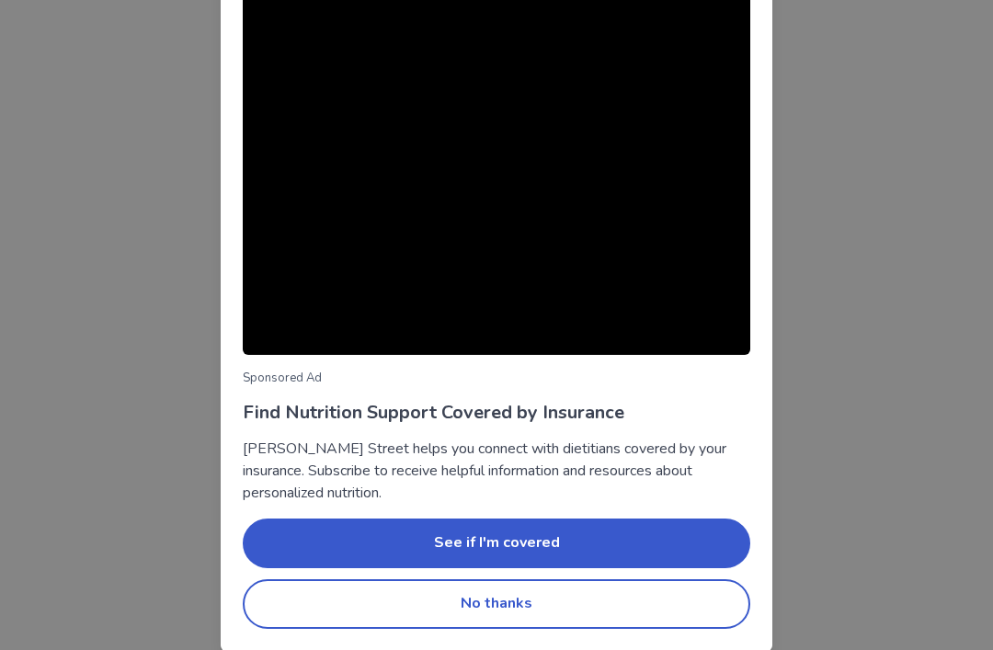
click at [636, 614] on button "No thanks" at bounding box center [497, 605] width 508 height 50
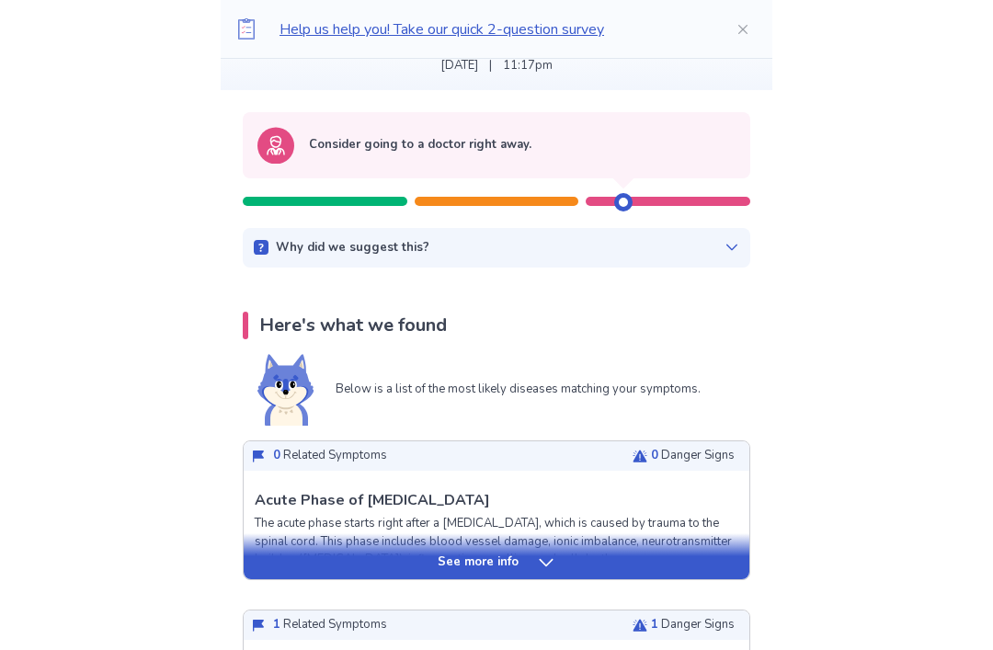
scroll to position [0, 0]
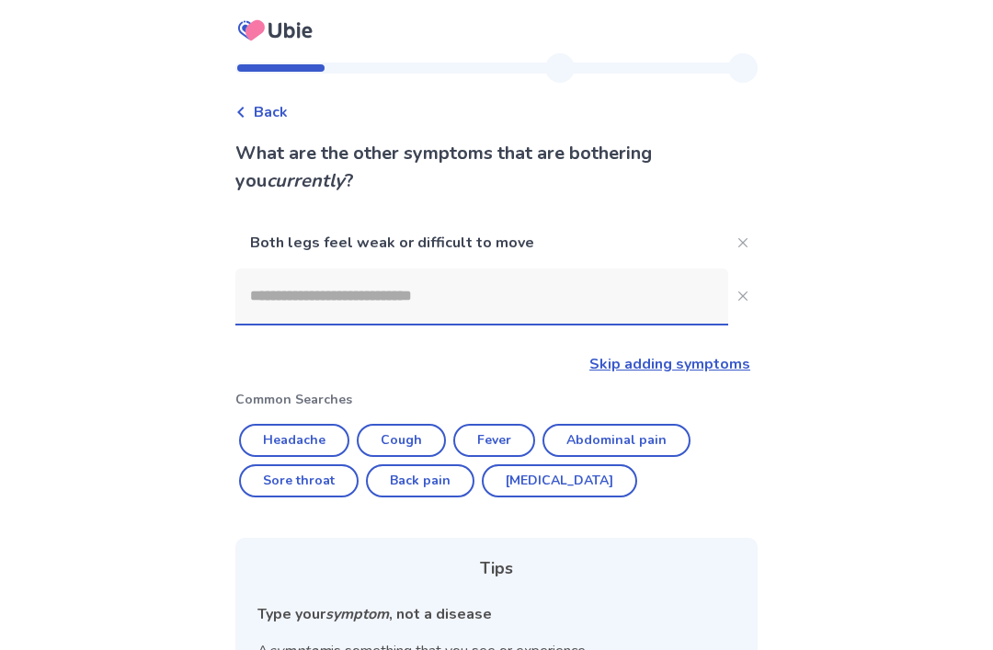
scroll to position [59, 0]
